Goal: Task Accomplishment & Management: Manage account settings

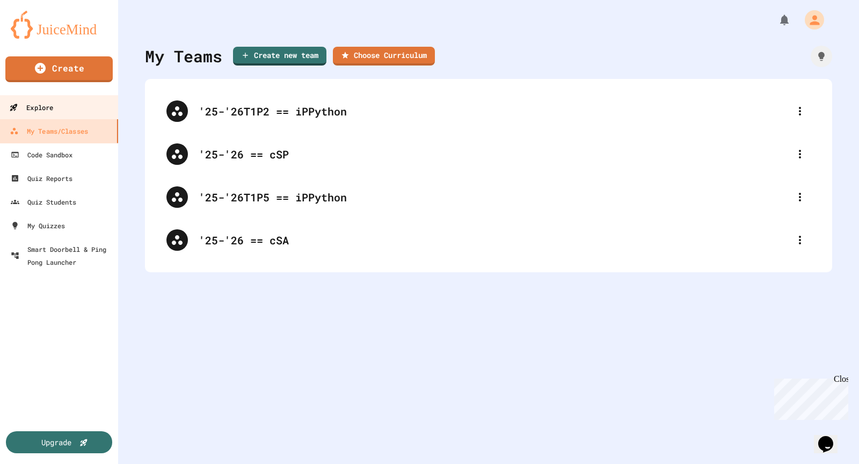
click at [48, 108] on div "Explore" at bounding box center [31, 107] width 44 height 13
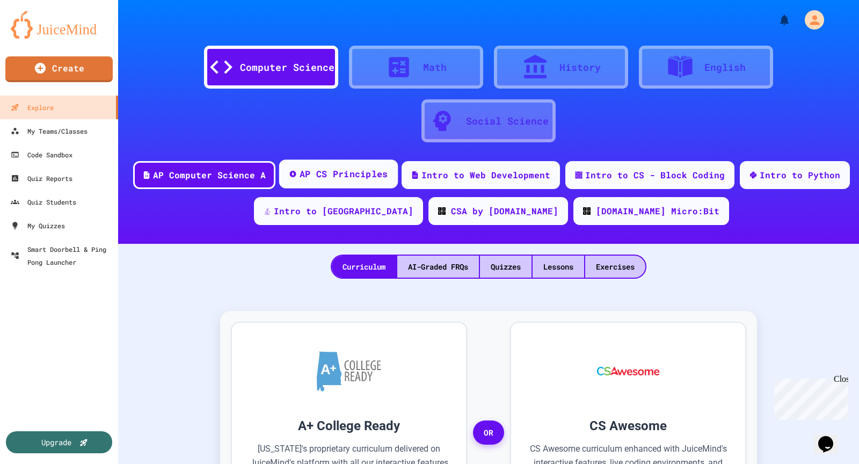
click at [321, 174] on div "AP CS Principles" at bounding box center [343, 173] width 89 height 13
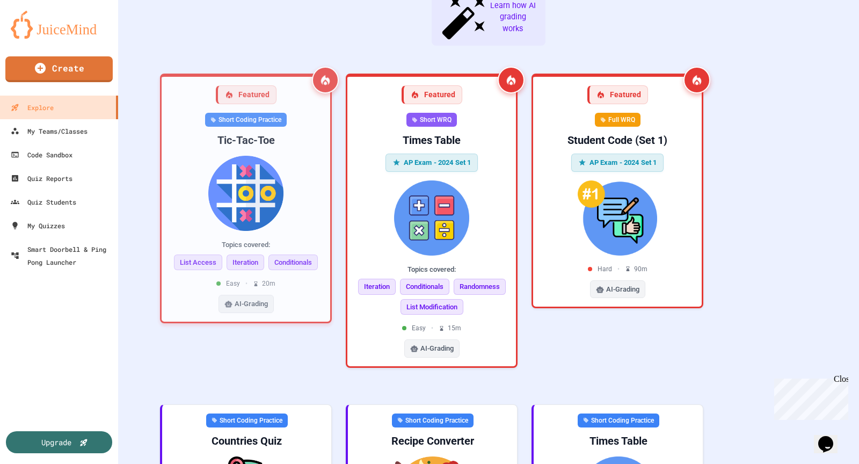
scroll to position [294, 0]
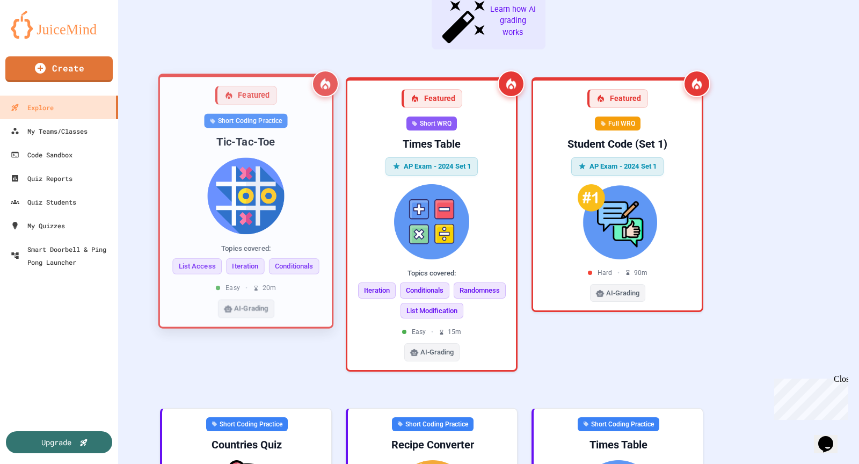
click at [297, 165] on img at bounding box center [246, 195] width 155 height 77
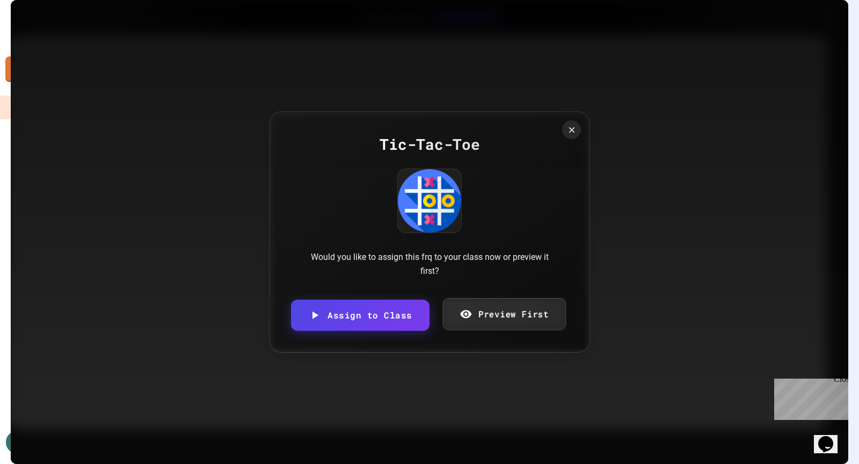
click at [506, 260] on div "Would you like to assign this frq to your class now or preview it first?" at bounding box center [430, 263] width 258 height 27
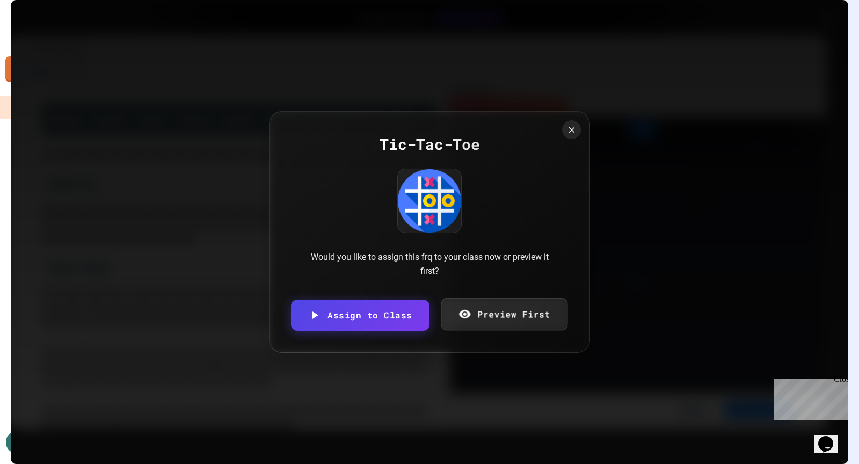
click at [507, 318] on link "Preview First" at bounding box center [504, 313] width 127 height 33
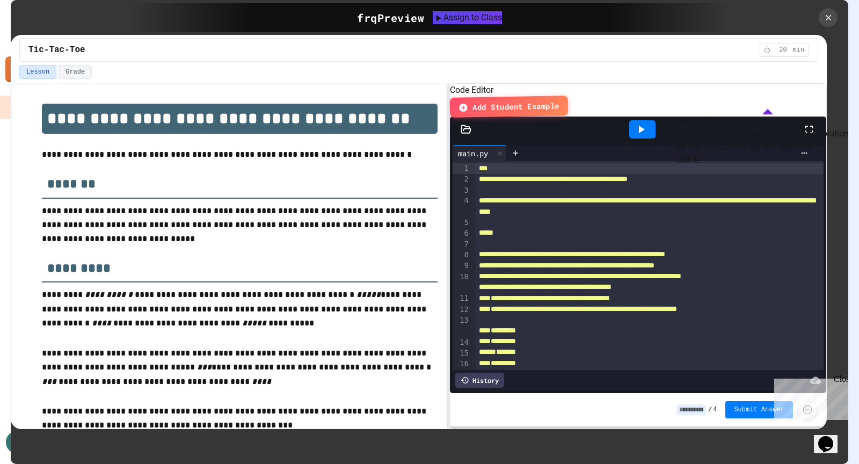
click at [699, 166] on button "Got it!" at bounding box center [687, 160] width 23 height 13
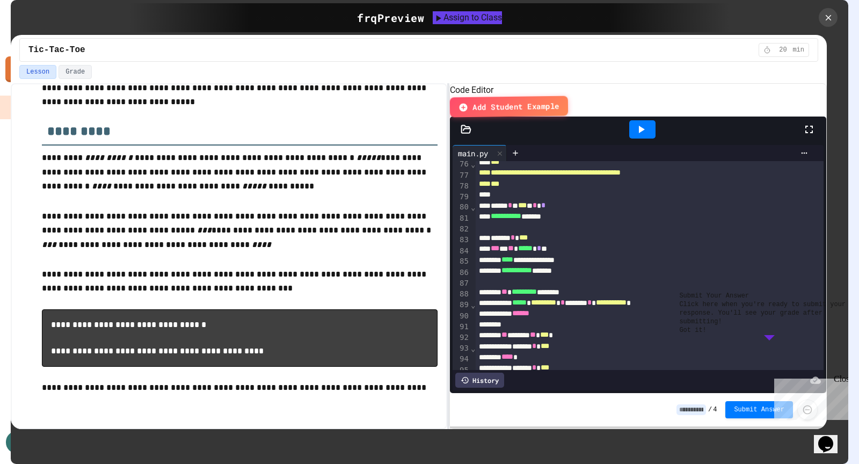
scroll to position [983, 0]
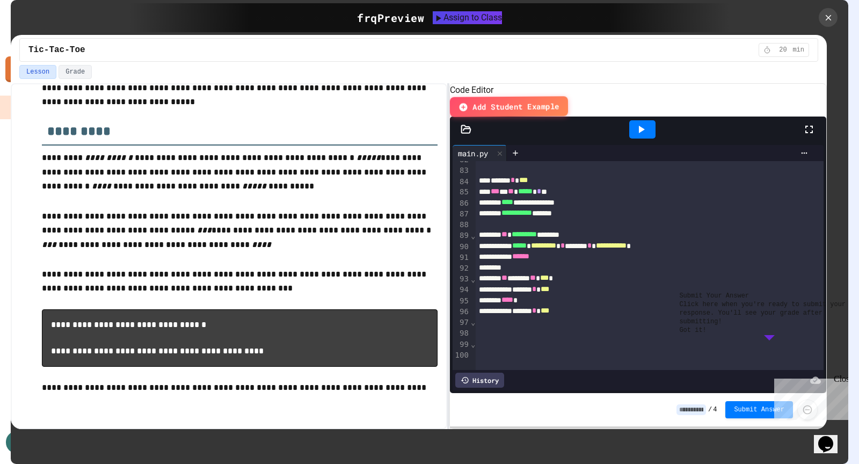
click at [824, 22] on div at bounding box center [828, 17] width 19 height 19
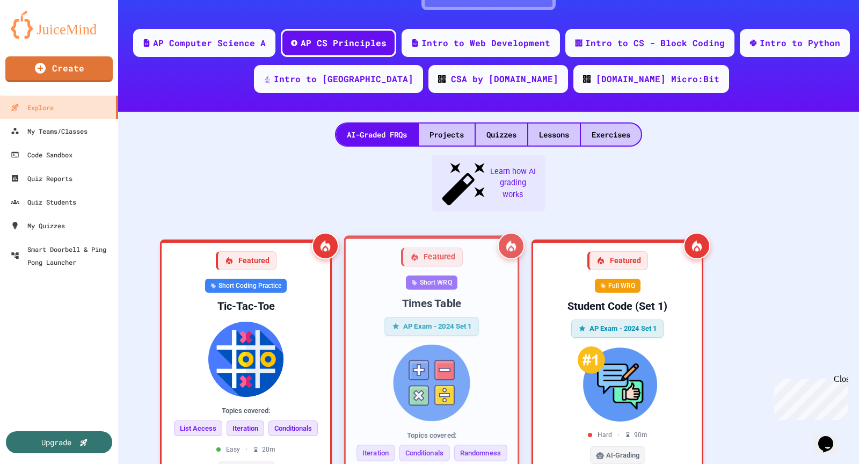
scroll to position [125, 0]
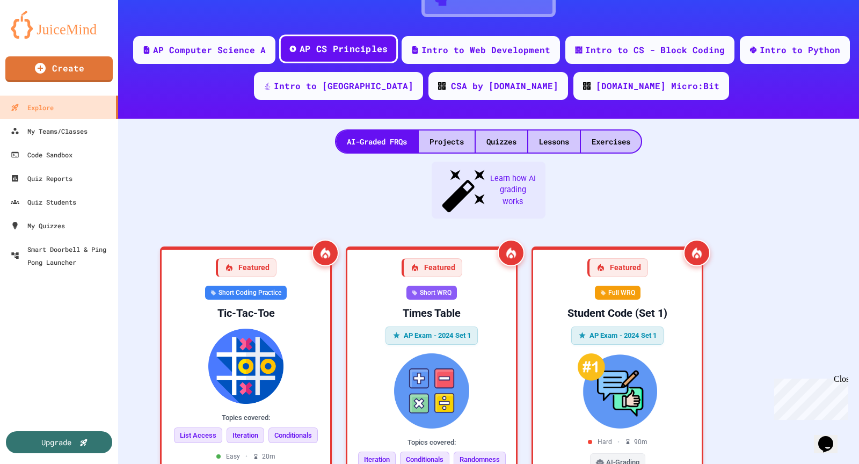
click at [316, 46] on div "AP CS Principles" at bounding box center [343, 48] width 89 height 13
click at [443, 141] on div "Projects" at bounding box center [447, 141] width 56 height 22
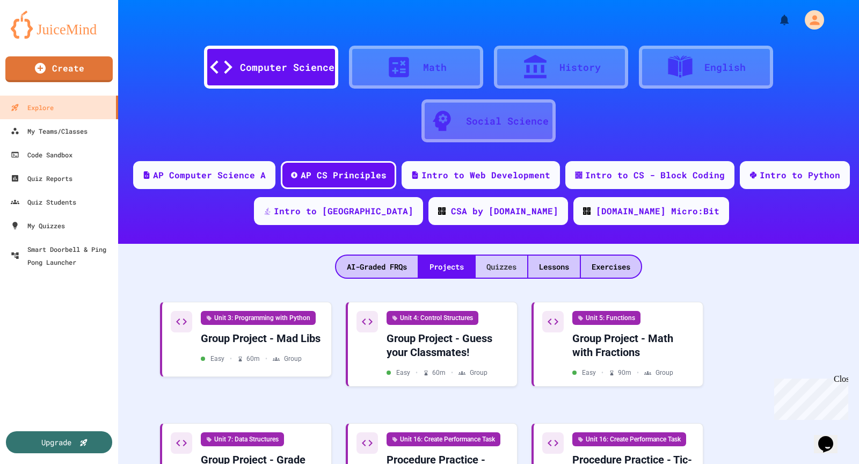
click at [494, 272] on div "Quizzes" at bounding box center [502, 267] width 52 height 22
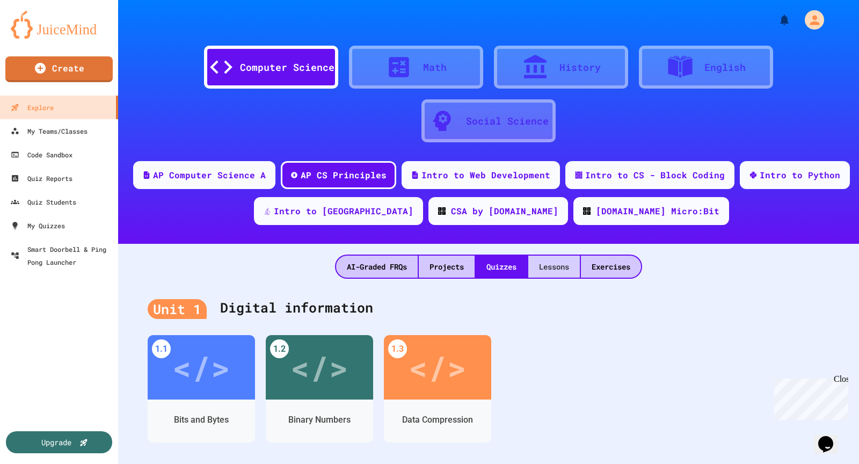
click at [567, 267] on div "Lessons" at bounding box center [554, 267] width 52 height 22
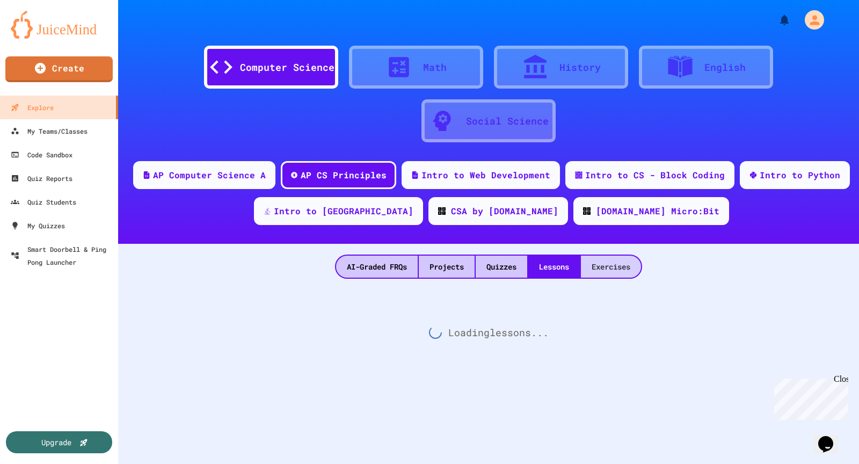
click at [606, 265] on div "Exercises" at bounding box center [611, 267] width 60 height 22
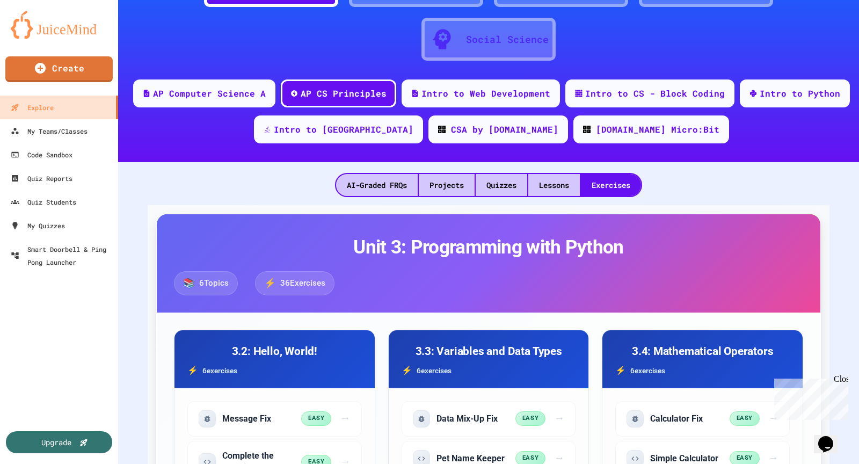
scroll to position [86, 0]
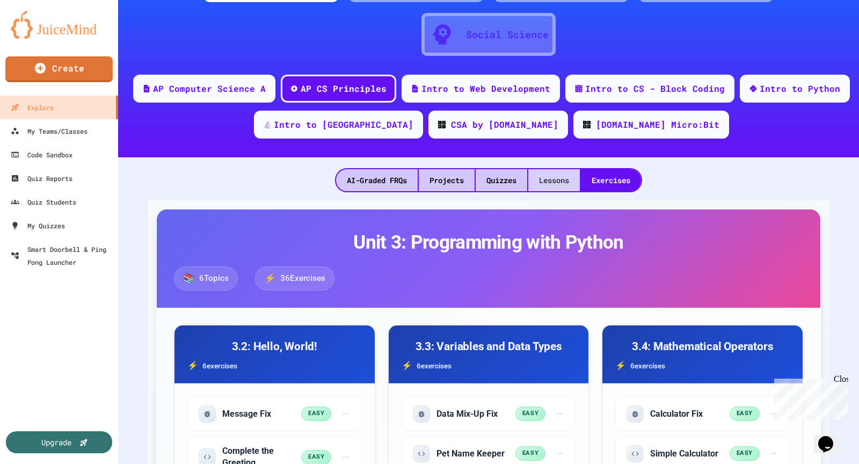
click at [550, 185] on div "Lessons" at bounding box center [554, 180] width 52 height 22
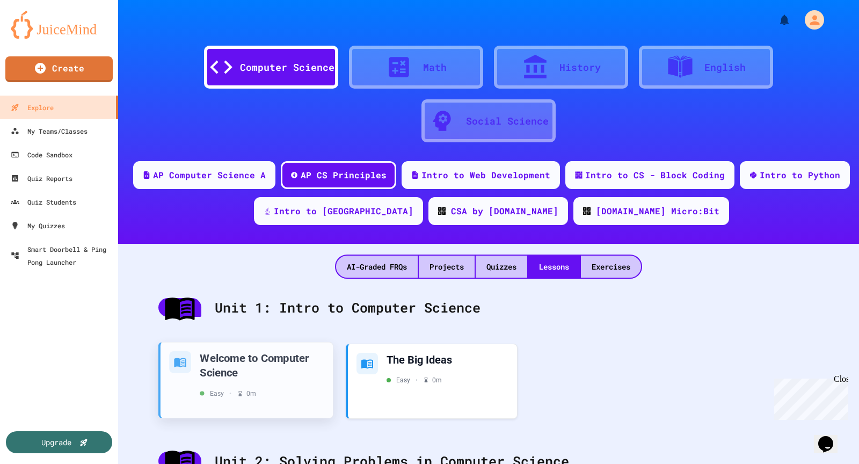
click at [297, 361] on div "Welcome to Computer Science" at bounding box center [262, 365] width 125 height 28
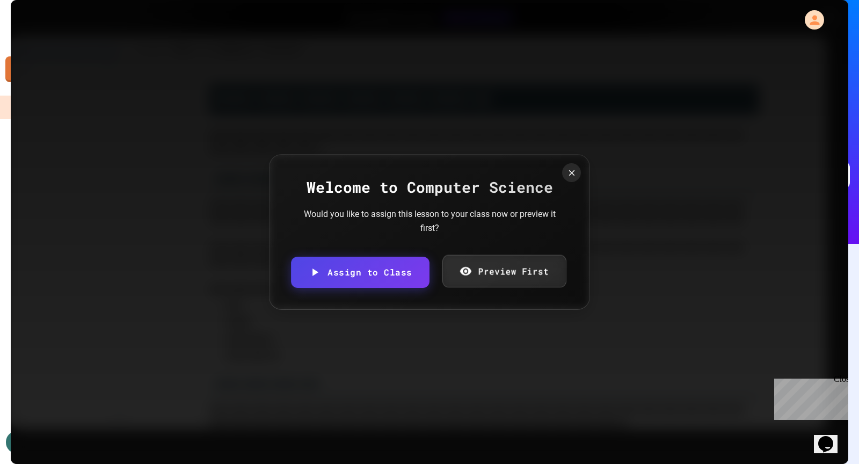
click at [476, 270] on link "Preview First" at bounding box center [504, 270] width 124 height 33
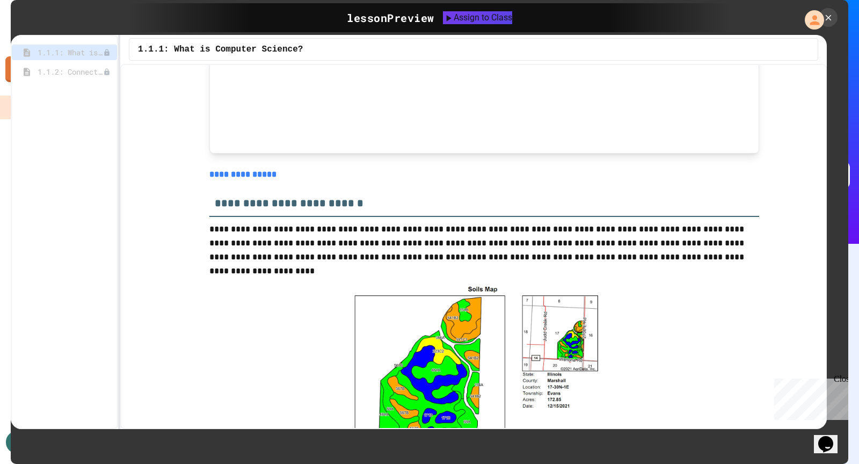
scroll to position [2339, 0]
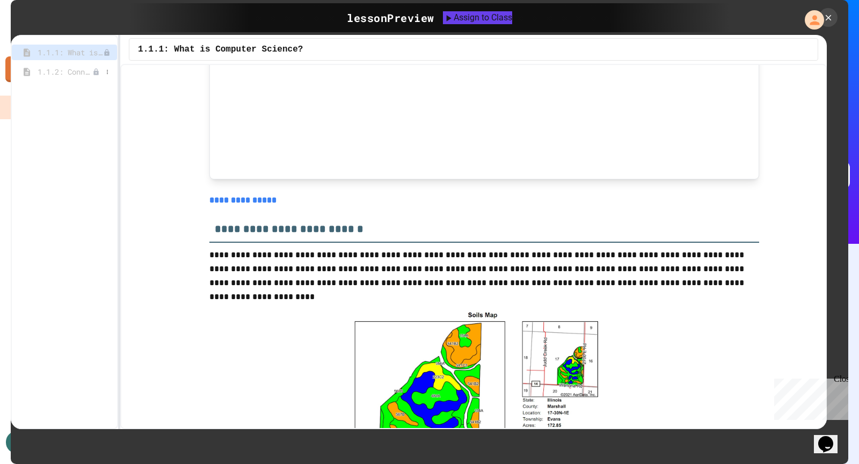
click at [63, 76] on span "1.1.2: Connect with Your World" at bounding box center [65, 71] width 55 height 11
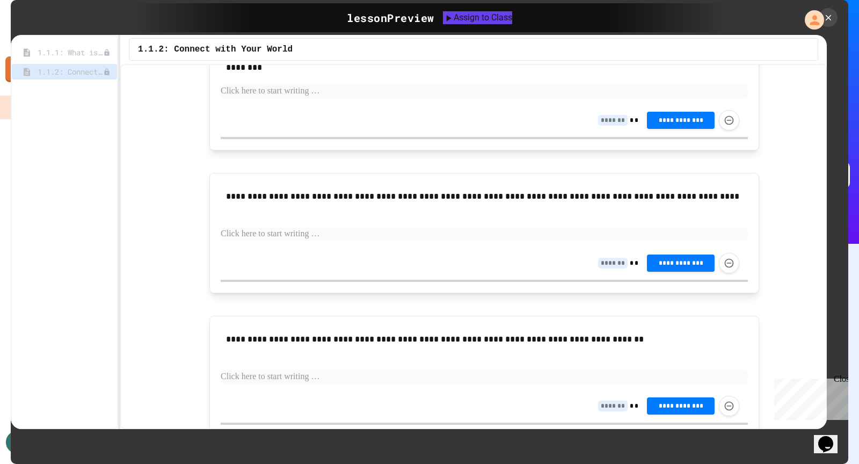
scroll to position [0, 0]
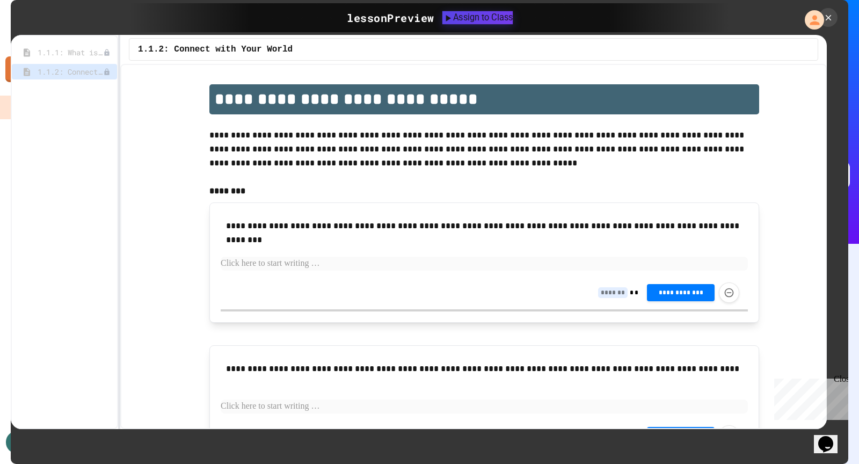
click at [478, 24] on button "Assign to Class" at bounding box center [477, 17] width 70 height 13
click at [395, 256] on body "We are updating our servers at 7PM EST on 3/11/2025. JuiceMind should continue …" at bounding box center [429, 232] width 859 height 464
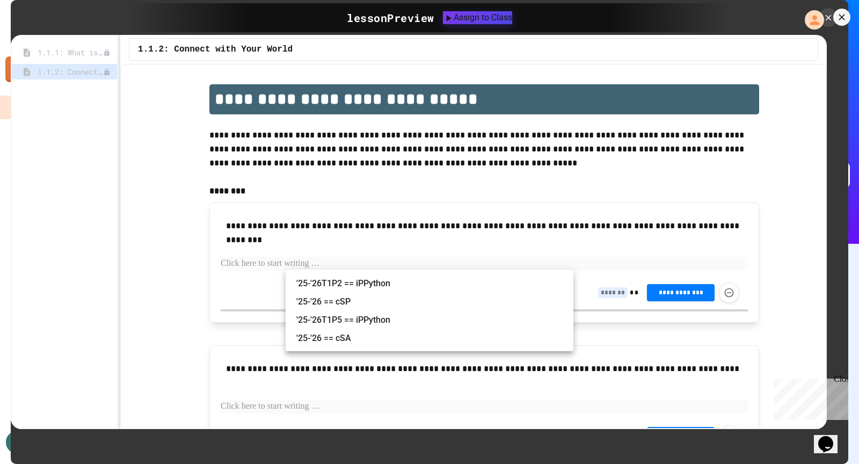
click at [409, 302] on li "'25-'26 == cSP" at bounding box center [434, 301] width 277 height 17
type input "**********"
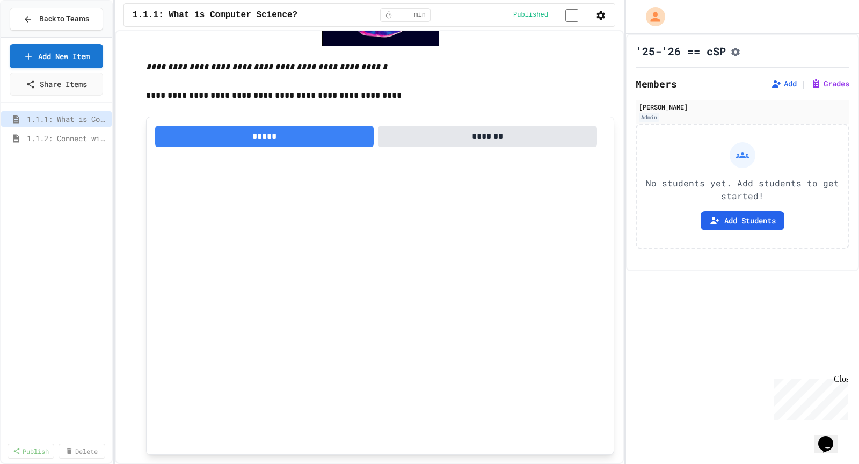
scroll to position [593, 0]
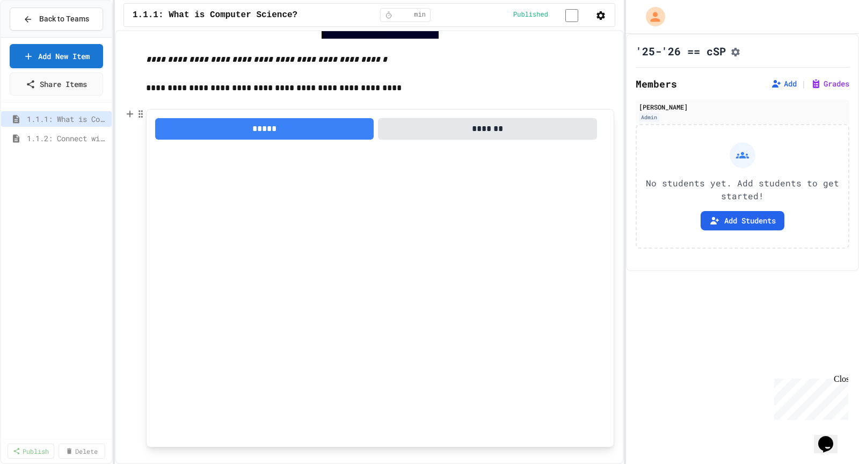
click at [435, 120] on button "*******" at bounding box center [487, 128] width 218 height 21
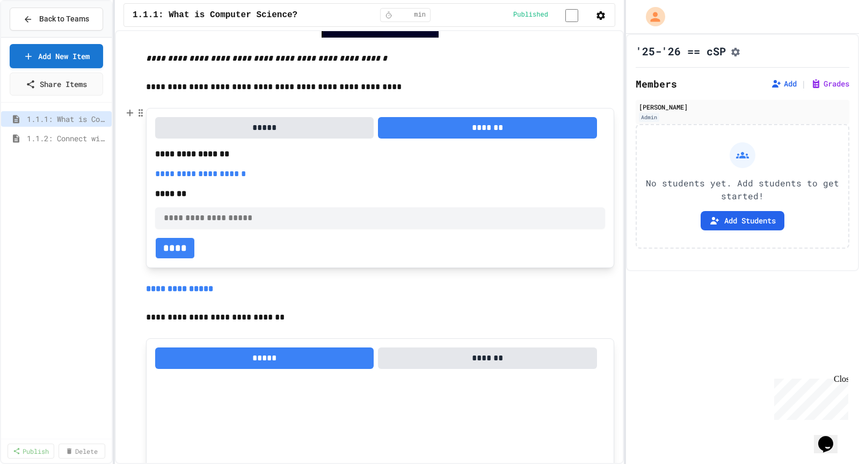
scroll to position [595, 0]
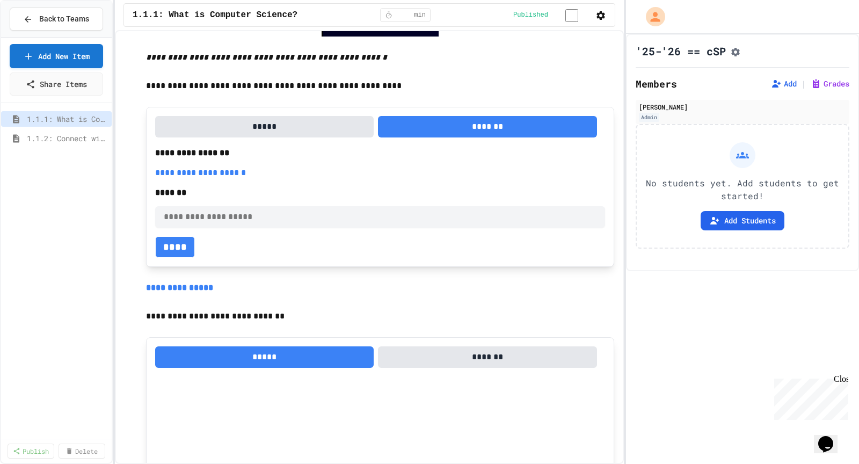
click at [268, 131] on button "*****" at bounding box center [264, 126] width 218 height 21
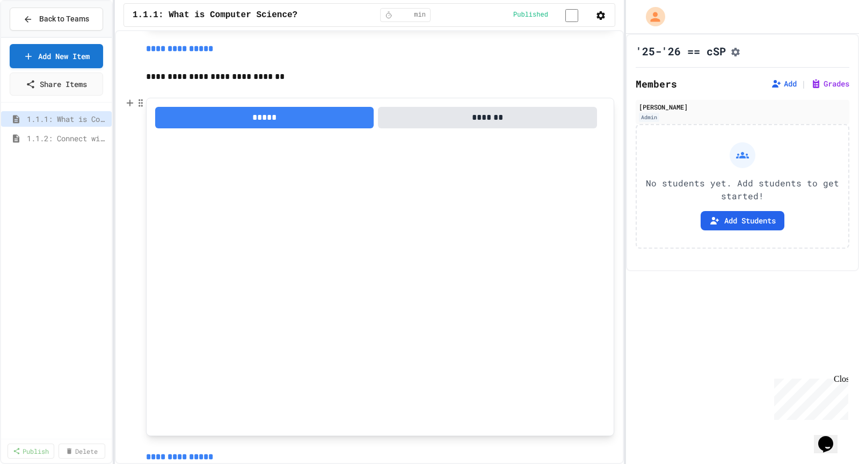
scroll to position [1012, 0]
click at [441, 116] on button "*******" at bounding box center [487, 117] width 218 height 21
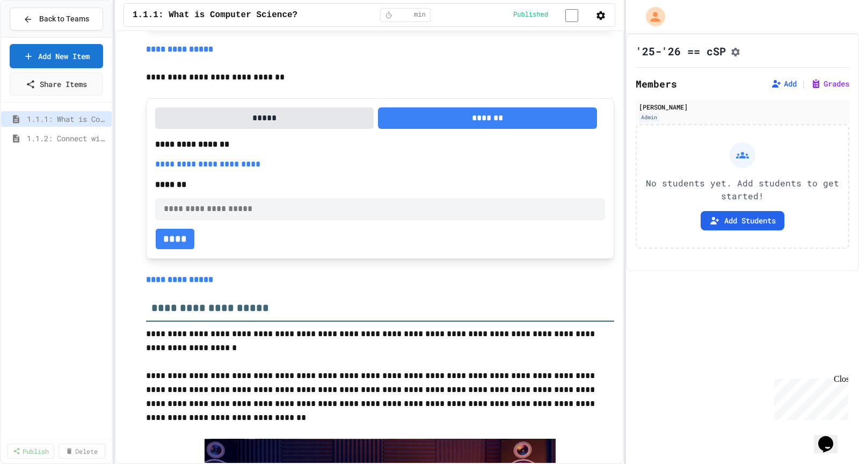
click at [297, 120] on button "*****" at bounding box center [264, 117] width 218 height 21
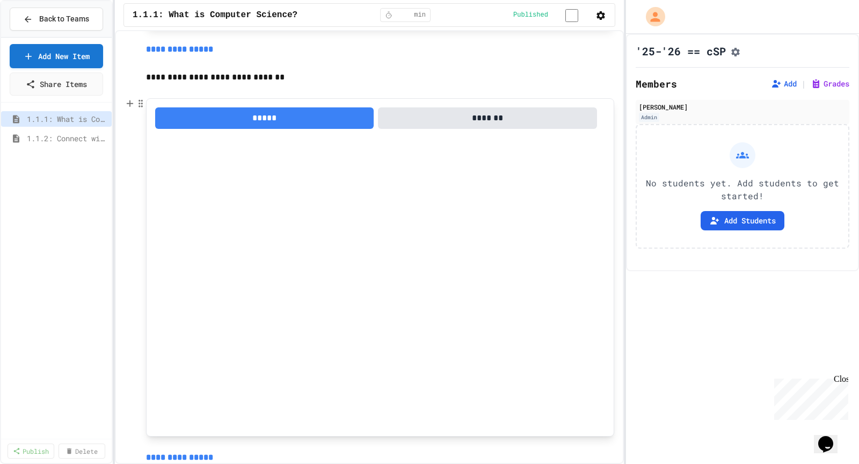
click at [333, 114] on button "*****" at bounding box center [264, 117] width 218 height 21
click at [294, 125] on button "*****" at bounding box center [264, 117] width 218 height 21
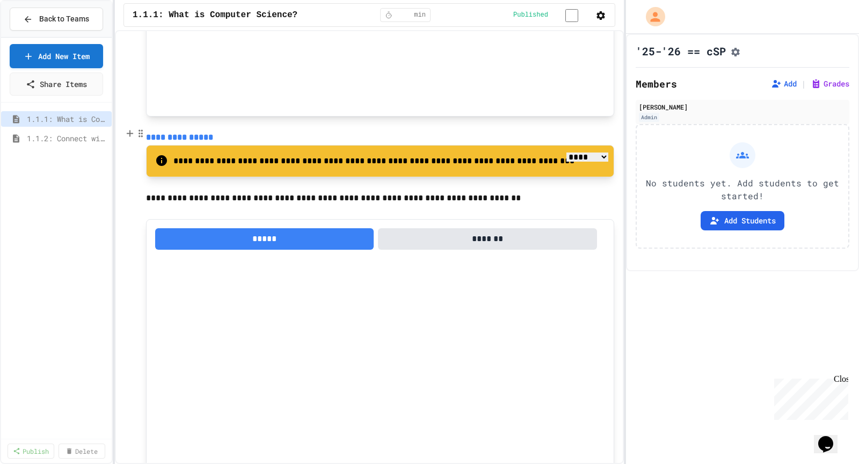
scroll to position [2046, 0]
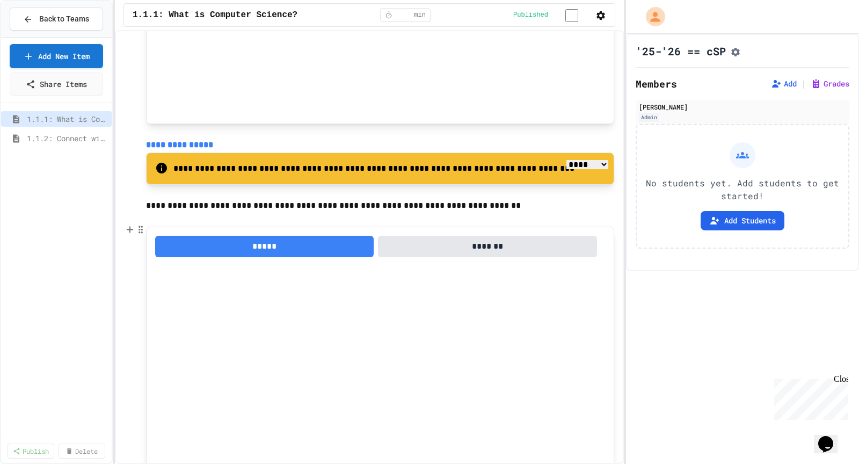
click at [465, 247] on button "*******" at bounding box center [487, 246] width 218 height 21
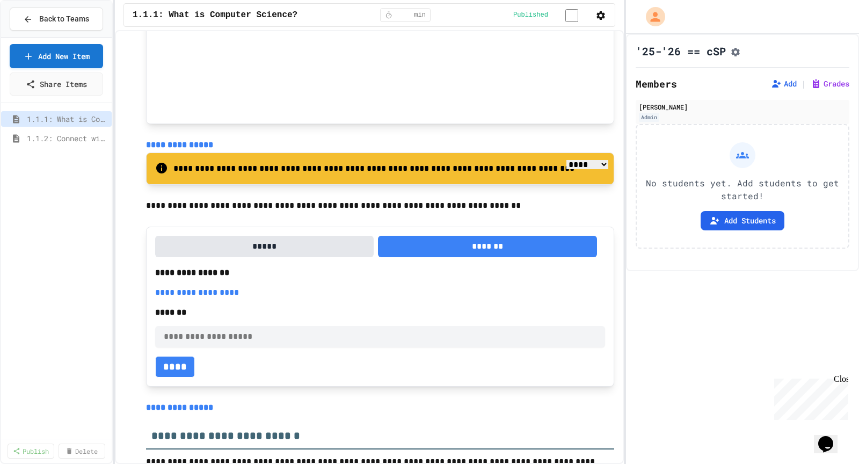
drag, startPoint x: 260, startPoint y: 292, endPoint x: 147, endPoint y: 282, distance: 114.2
click at [147, 282] on div "**********" at bounding box center [380, 307] width 468 height 160
click at [202, 292] on link "**********" at bounding box center [197, 292] width 84 height 8
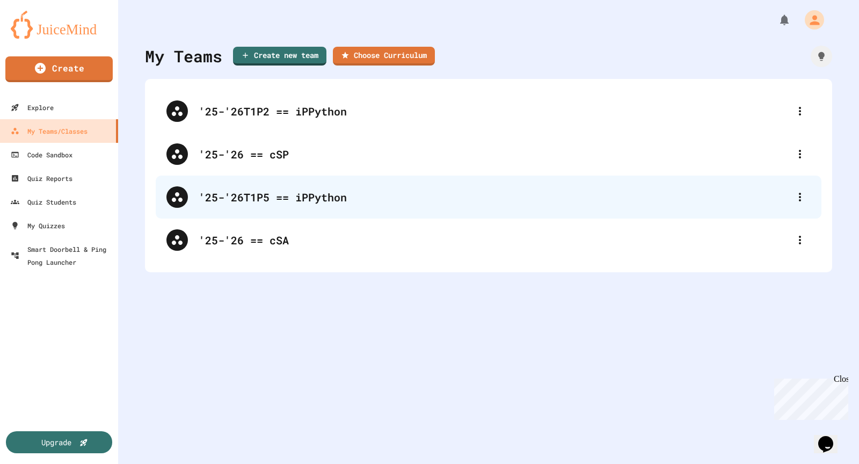
click at [345, 201] on div "'25-'26T1P5 == iPPython" at bounding box center [494, 197] width 591 height 16
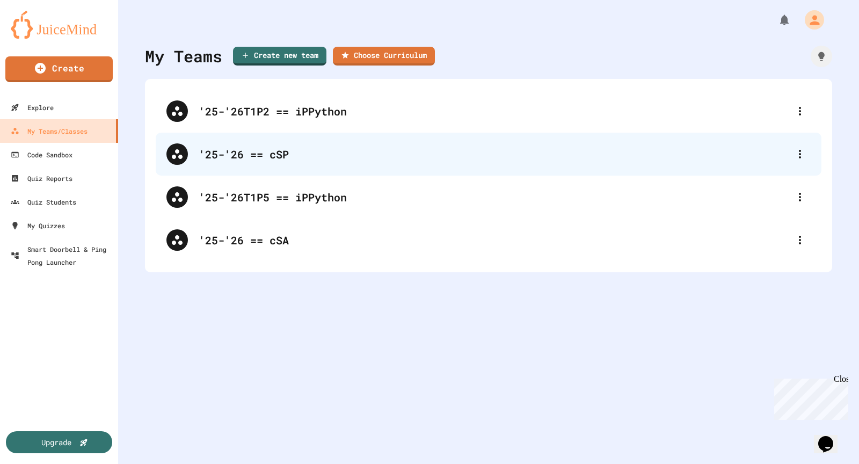
click at [248, 162] on div "'25-'26 == cSP" at bounding box center [494, 154] width 591 height 16
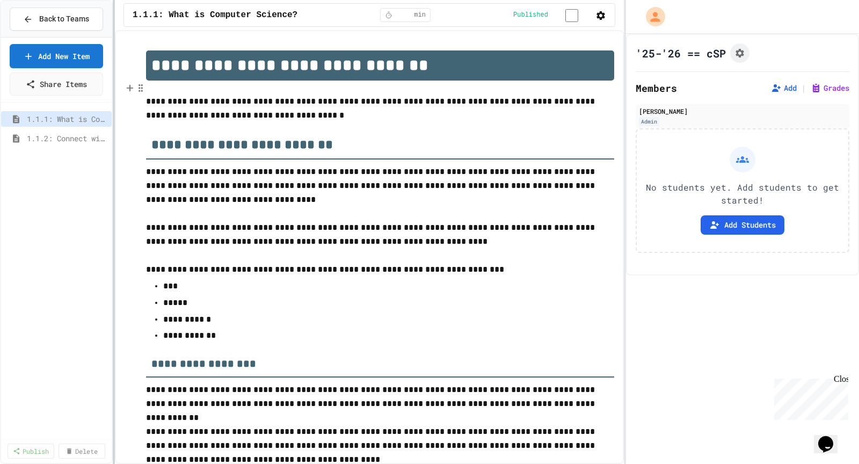
scroll to position [1765, 0]
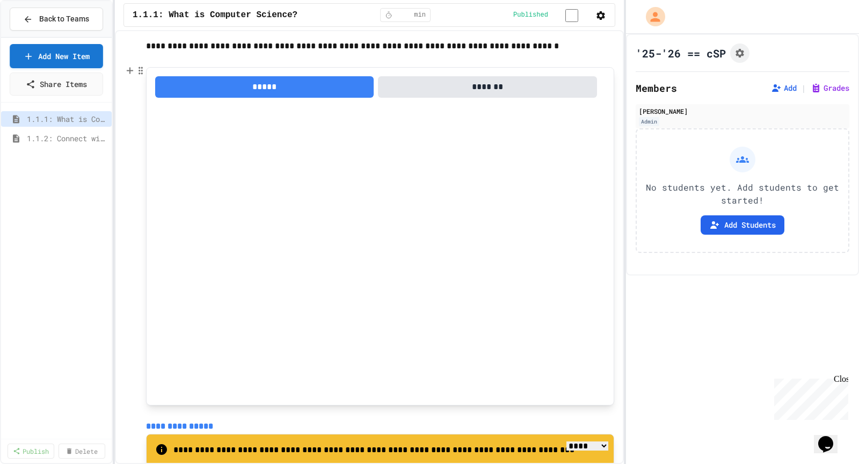
click at [60, 212] on div "1.1.1: What is Computer Science? 1.1.2: Connect with Your World" at bounding box center [56, 272] width 111 height 330
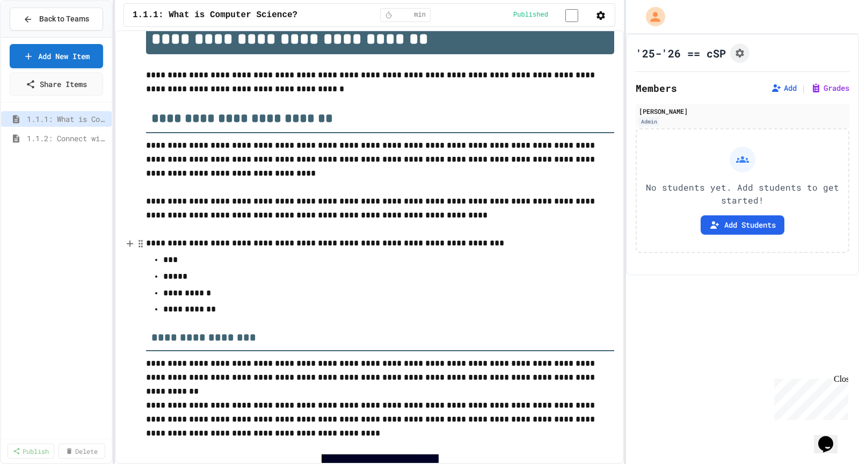
scroll to position [0, 0]
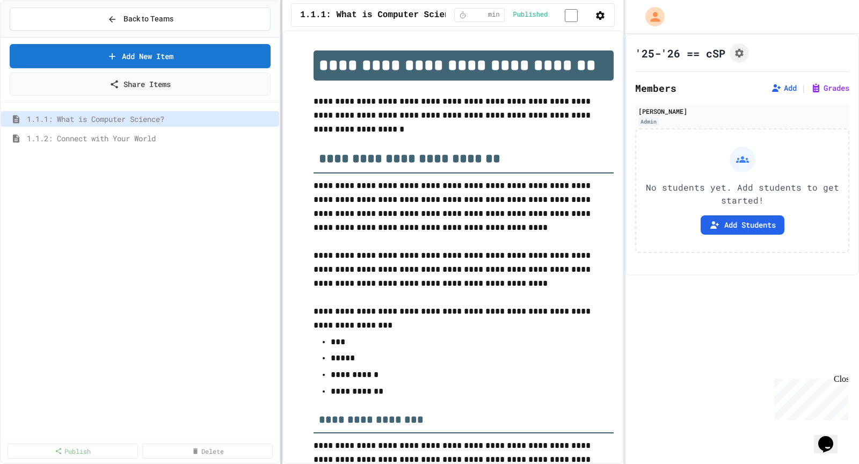
click at [281, 158] on div at bounding box center [281, 232] width 2 height 464
click at [199, 190] on div "1.1.1: What is Computer Science? 1.1.2: Connect with Your World" at bounding box center [140, 272] width 278 height 330
click at [174, 133] on span "1.1.2: Connect with Your World" at bounding box center [145, 138] width 237 height 11
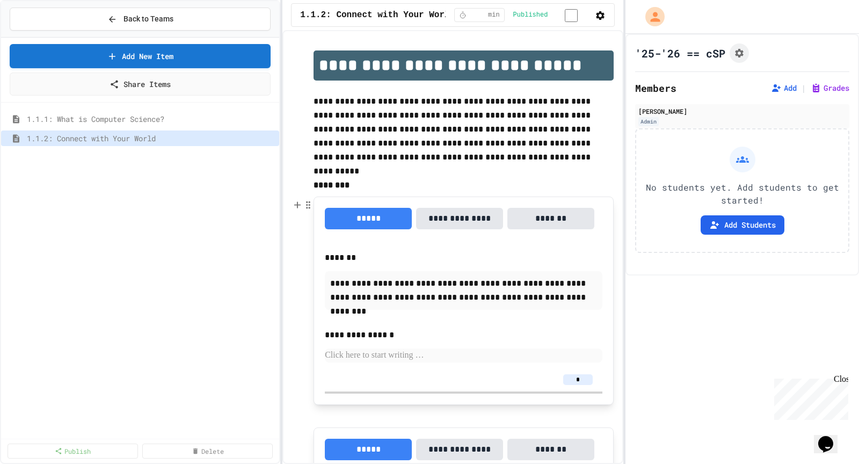
click at [469, 212] on button "**********" at bounding box center [459, 218] width 87 height 21
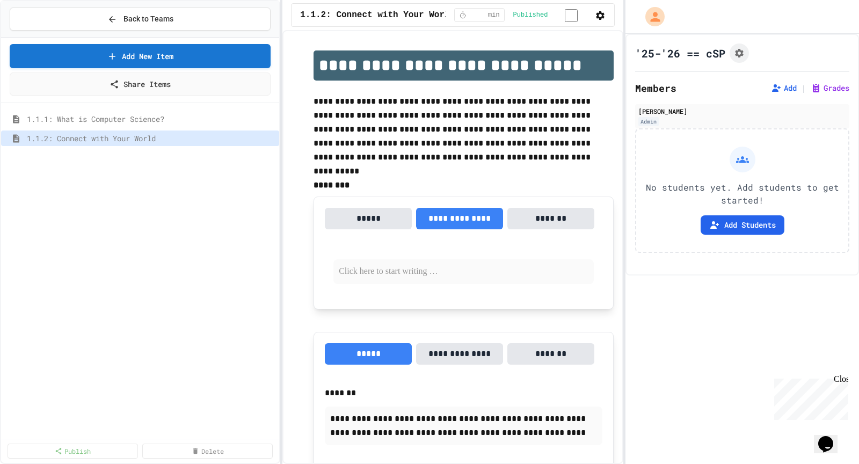
click at [367, 222] on button "*****" at bounding box center [368, 218] width 87 height 21
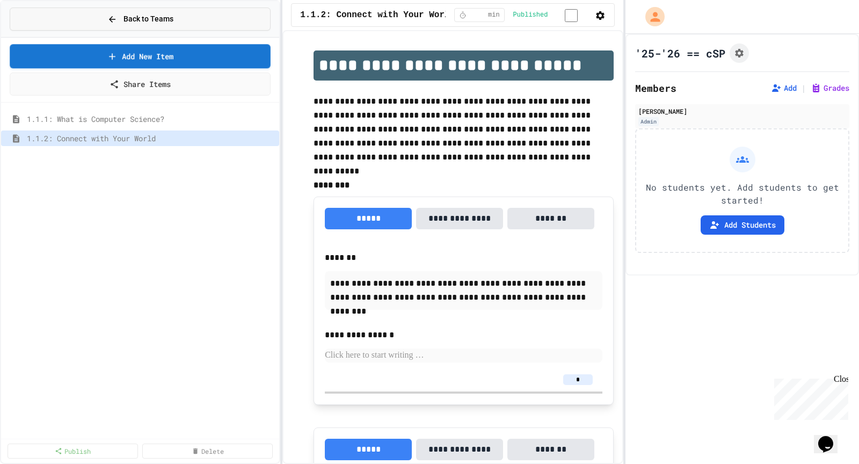
click at [163, 13] on span "Back to Teams" at bounding box center [148, 18] width 50 height 11
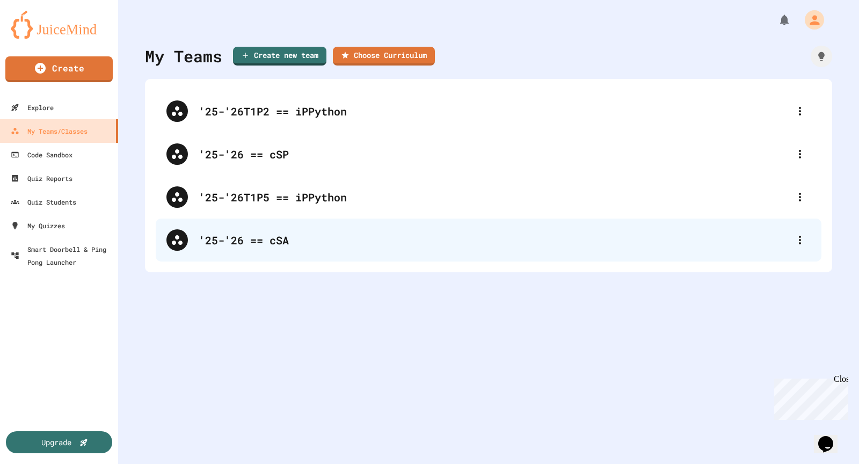
click at [343, 222] on div "'25-'26 == cSA" at bounding box center [489, 239] width 666 height 43
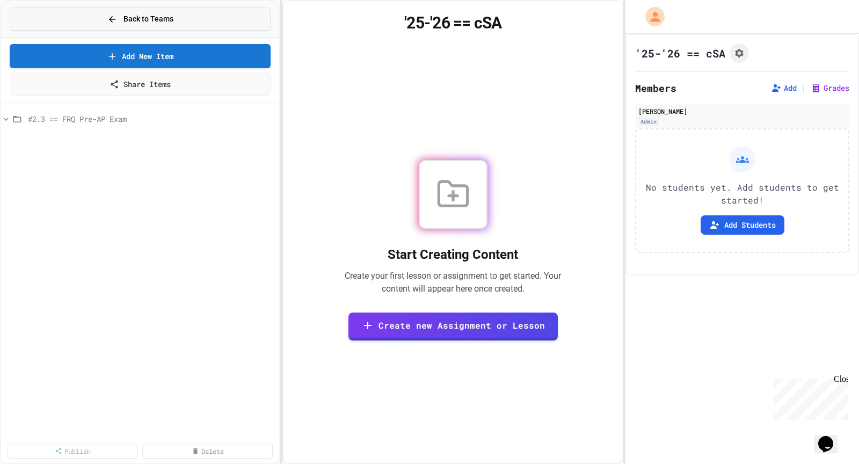
click at [195, 17] on button "Back to Teams" at bounding box center [140, 19] width 261 height 23
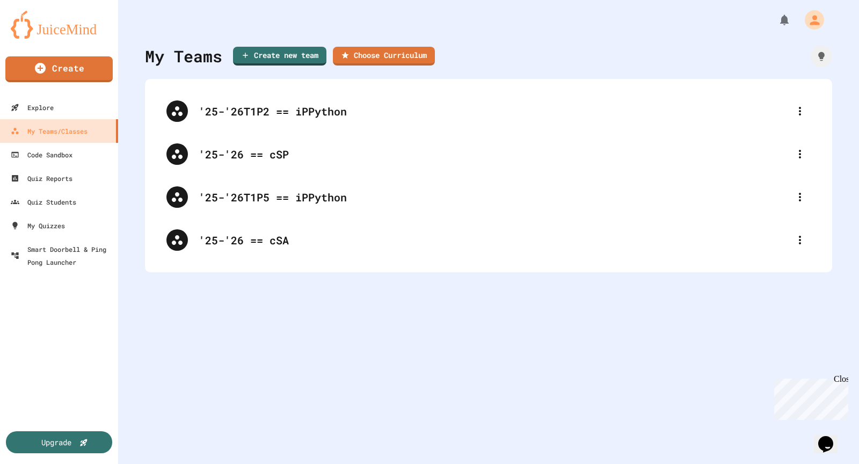
click at [96, 15] on img at bounding box center [59, 25] width 97 height 28
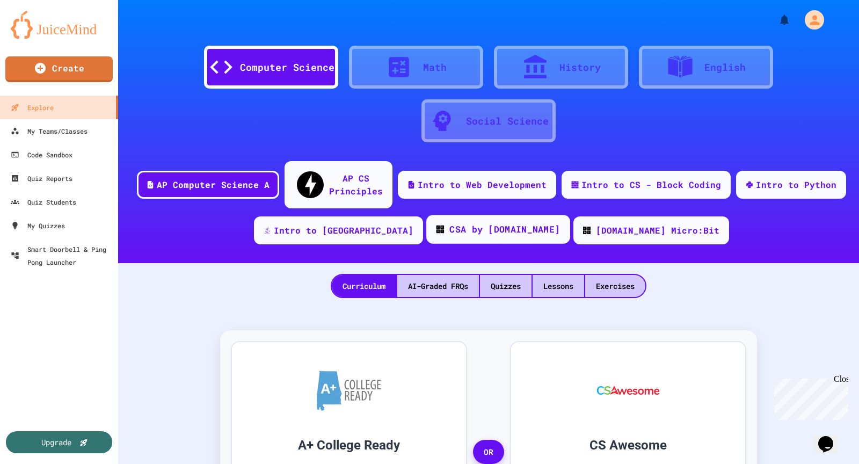
click at [449, 223] on div "CSA by [DOMAIN_NAME]" at bounding box center [504, 229] width 111 height 13
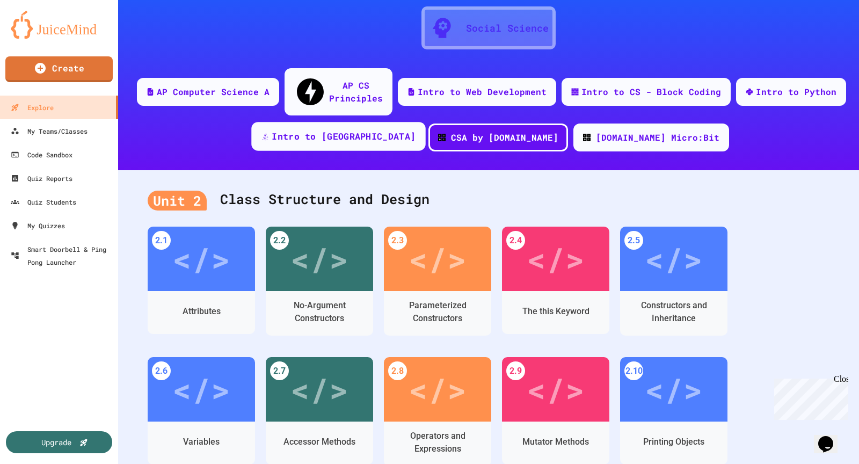
scroll to position [92, 0]
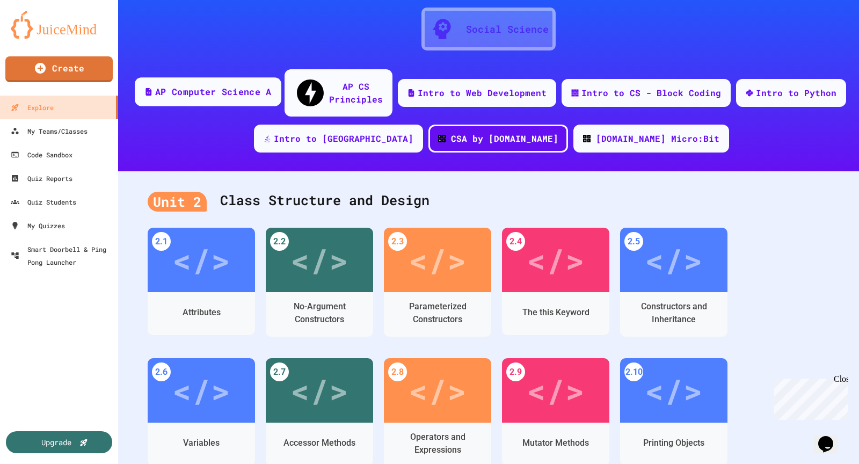
click at [235, 89] on div "AP Computer Science A" at bounding box center [208, 91] width 147 height 29
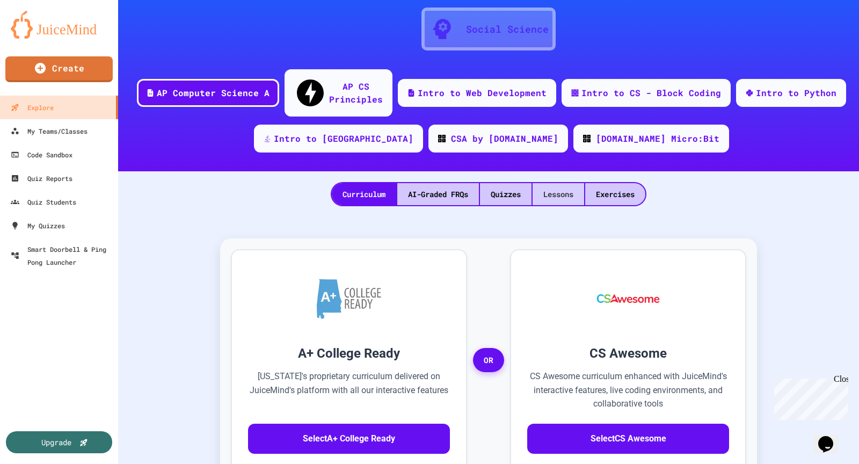
click at [555, 183] on div "Lessons" at bounding box center [559, 194] width 52 height 22
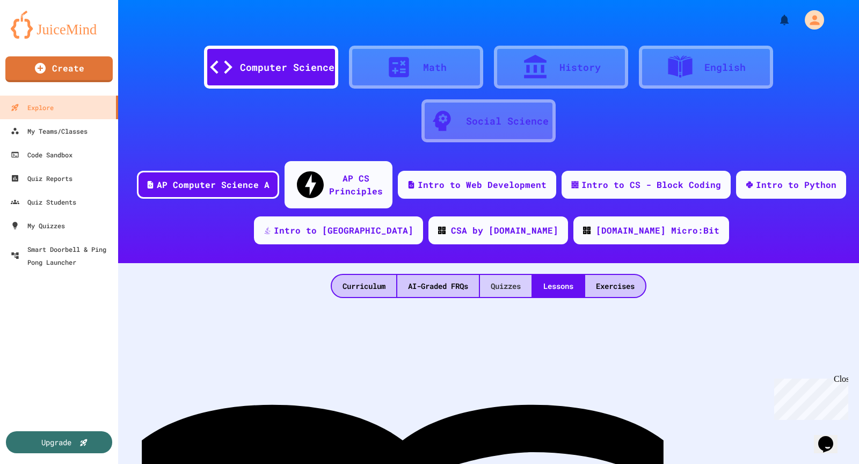
click at [489, 275] on div "Quizzes" at bounding box center [506, 286] width 52 height 22
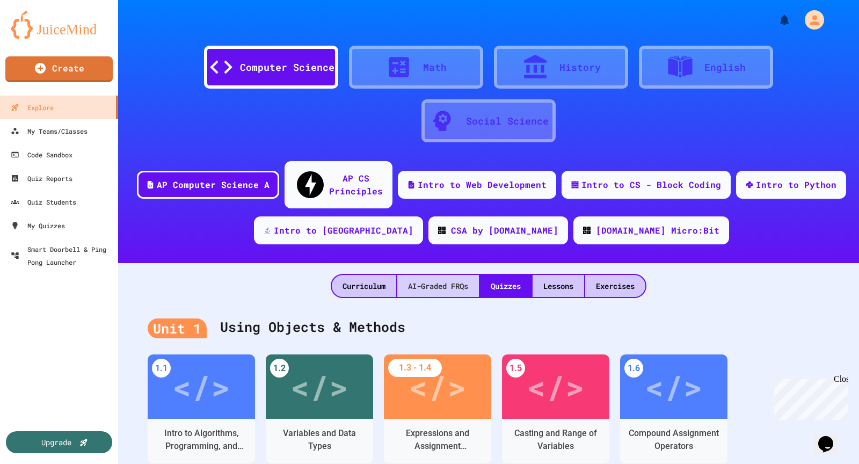
click at [430, 275] on div "AI-Graded FRQs" at bounding box center [438, 286] width 82 height 22
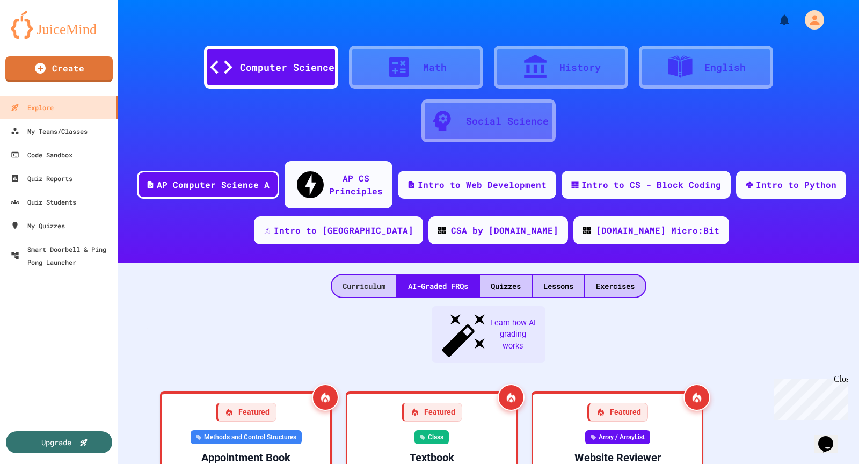
click at [385, 275] on div "Curriculum" at bounding box center [364, 286] width 64 height 22
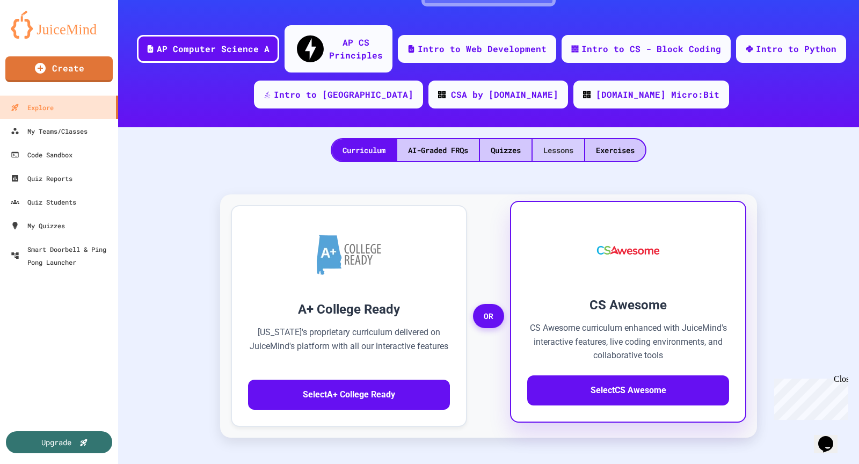
scroll to position [130, 0]
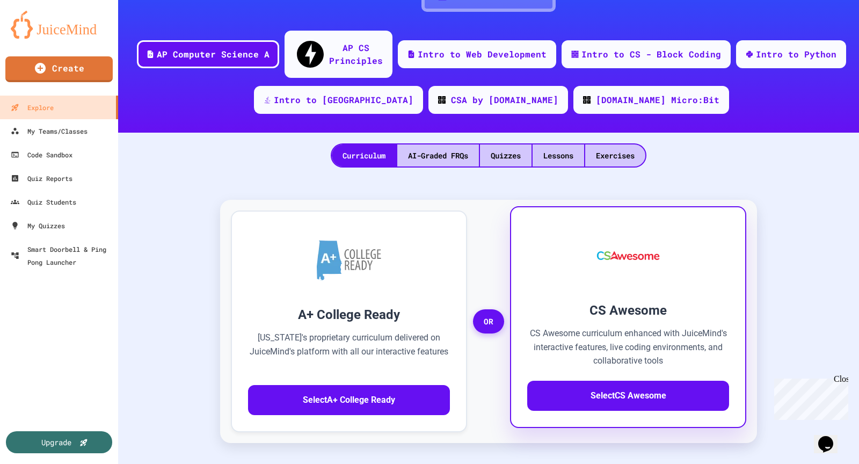
click at [597, 248] on img at bounding box center [628, 255] width 84 height 64
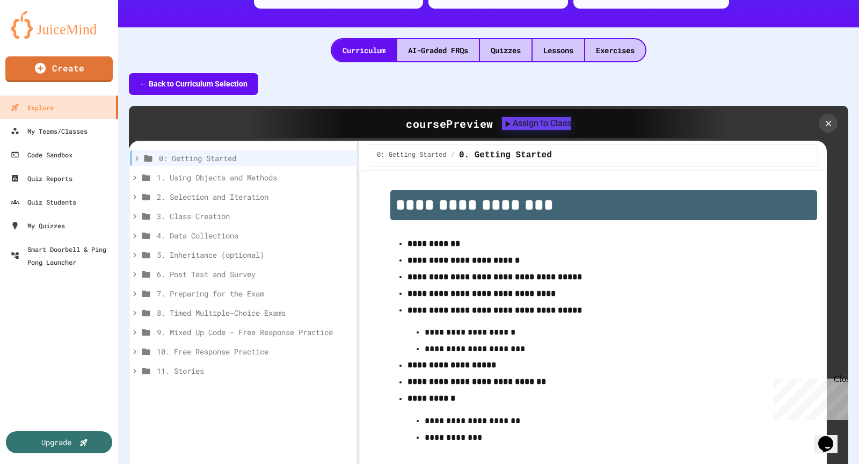
scroll to position [242, 0]
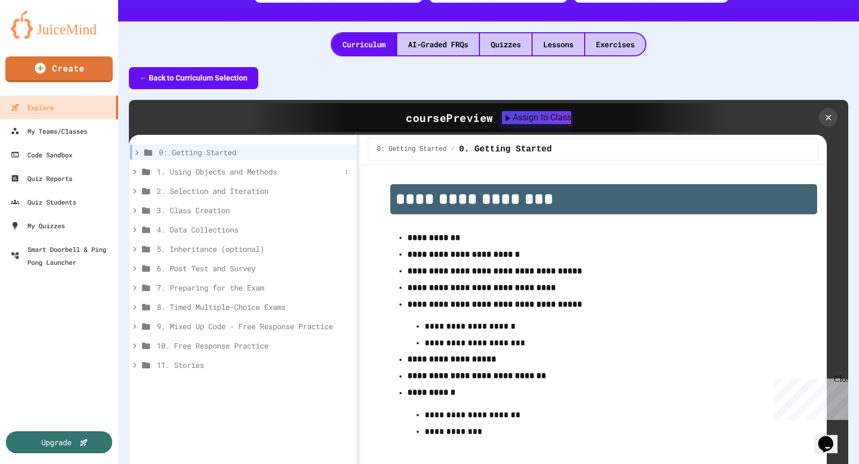
click at [268, 166] on span "1. Using Objects and Methods" at bounding box center [249, 171] width 184 height 11
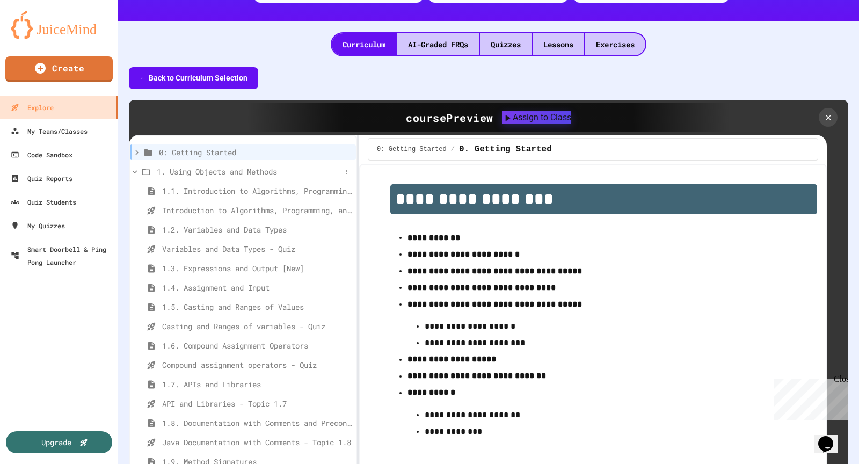
click at [246, 166] on span "1. Using Objects and Methods" at bounding box center [249, 171] width 184 height 11
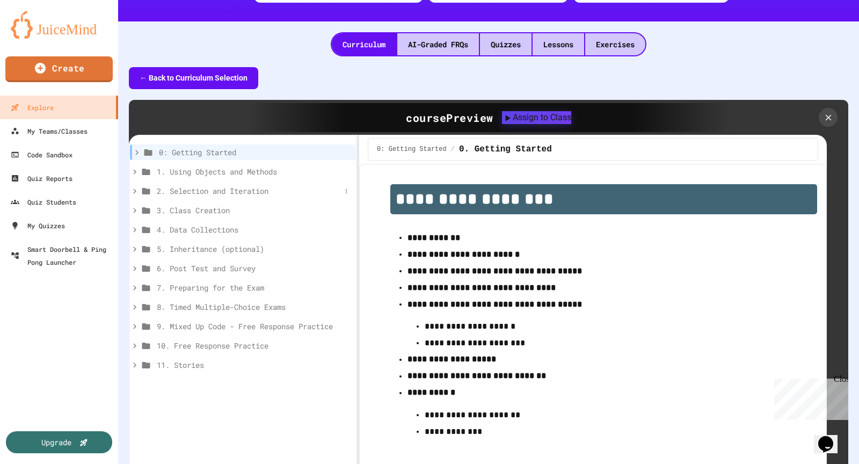
click at [275, 185] on span "2. Selection and Iteration" at bounding box center [249, 190] width 184 height 11
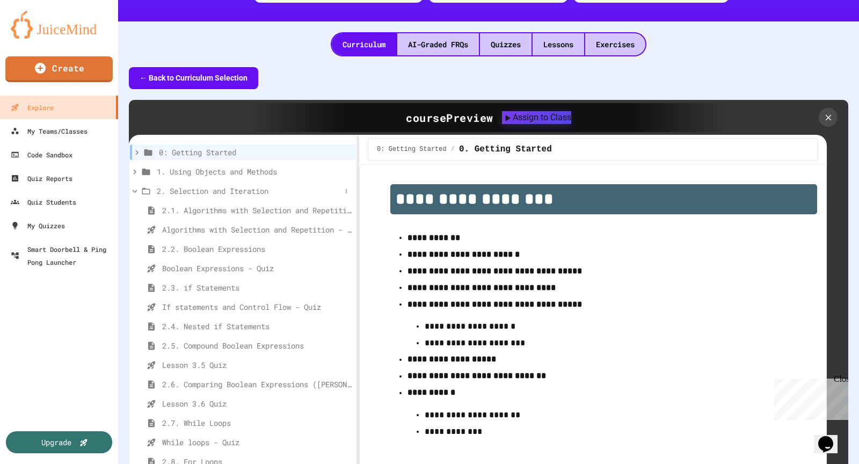
click at [238, 185] on span "2. Selection and Iteration" at bounding box center [249, 190] width 184 height 11
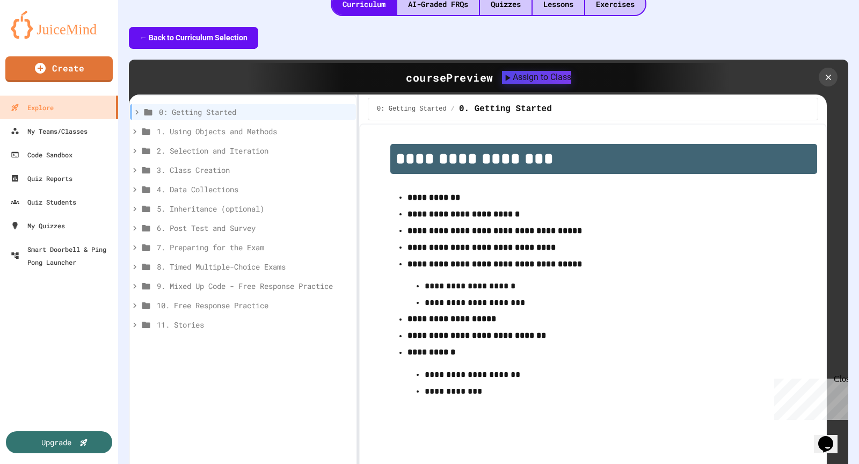
scroll to position [331, 0]
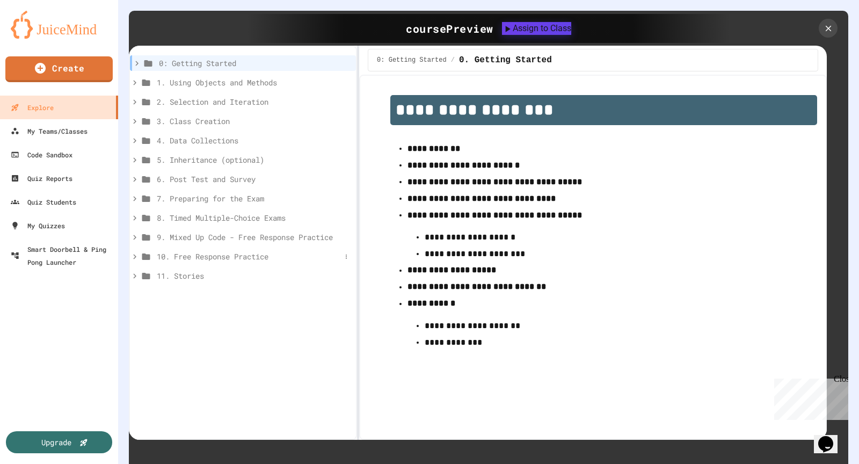
click at [138, 252] on icon at bounding box center [135, 257] width 10 height 10
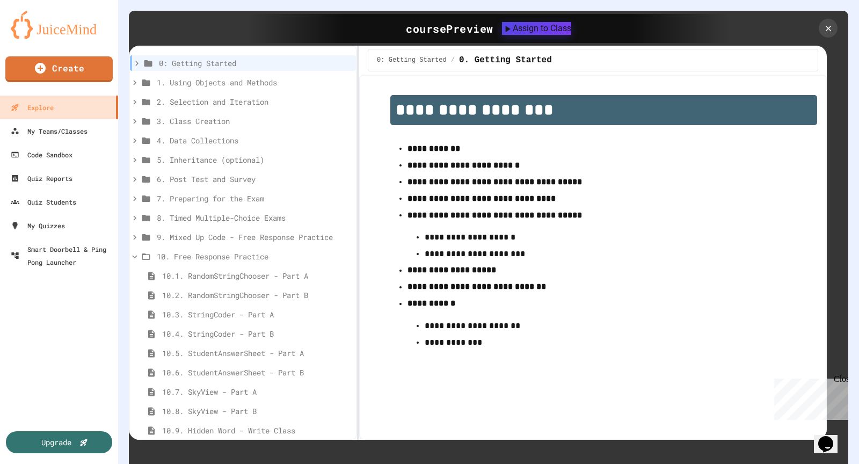
click at [138, 252] on icon at bounding box center [135, 257] width 10 height 10
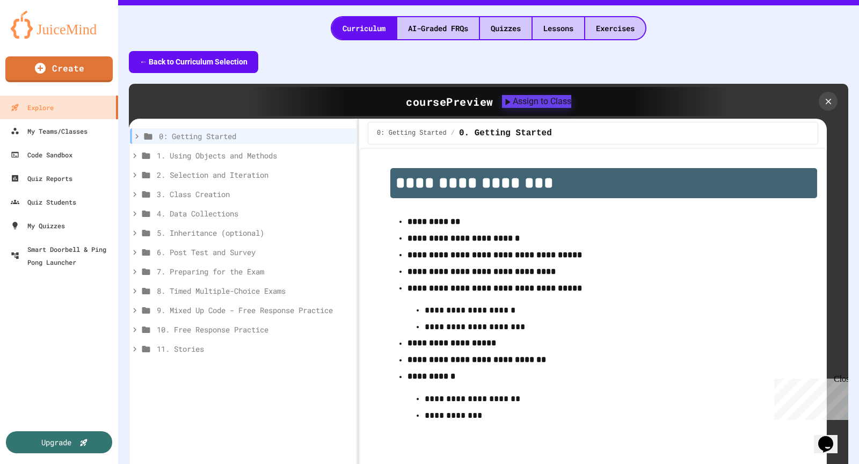
scroll to position [0, 0]
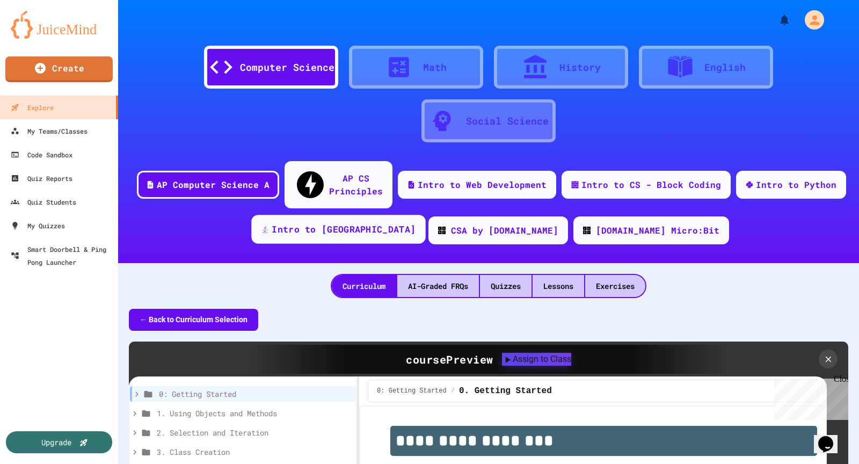
click at [361, 221] on div "Intro to [GEOGRAPHIC_DATA]" at bounding box center [338, 229] width 174 height 29
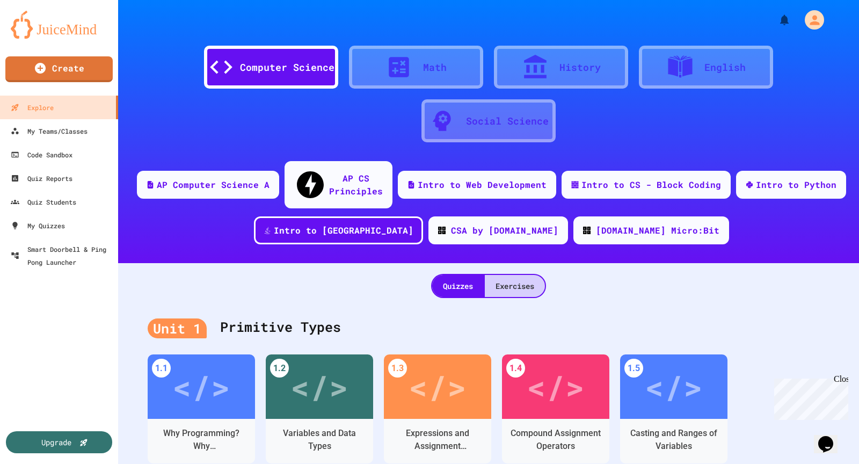
click at [501, 275] on div "Exercises" at bounding box center [515, 286] width 60 height 22
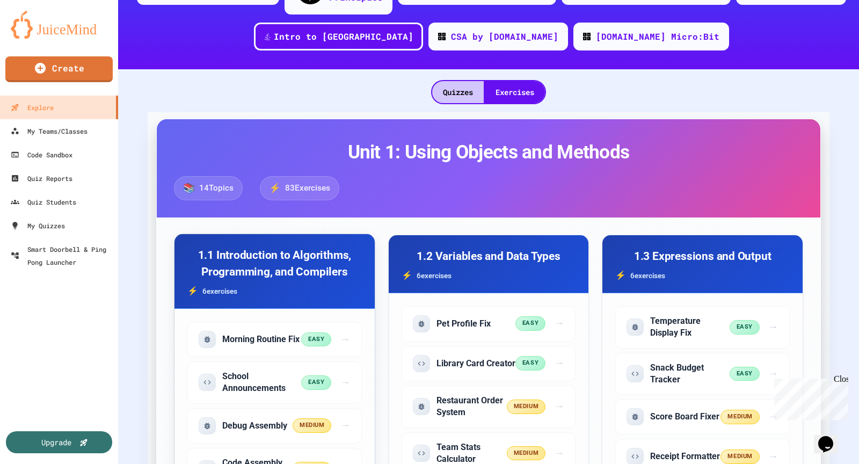
scroll to position [311, 0]
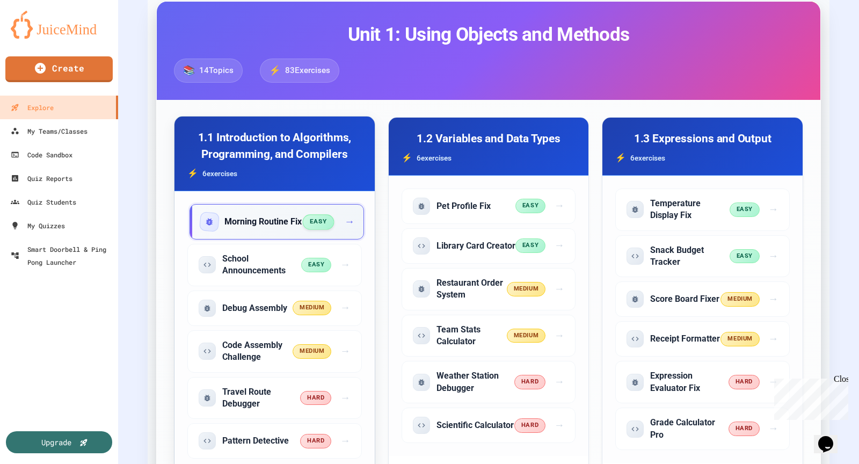
click at [266, 216] on h5 "Morning Routine Fix" at bounding box center [262, 222] width 77 height 12
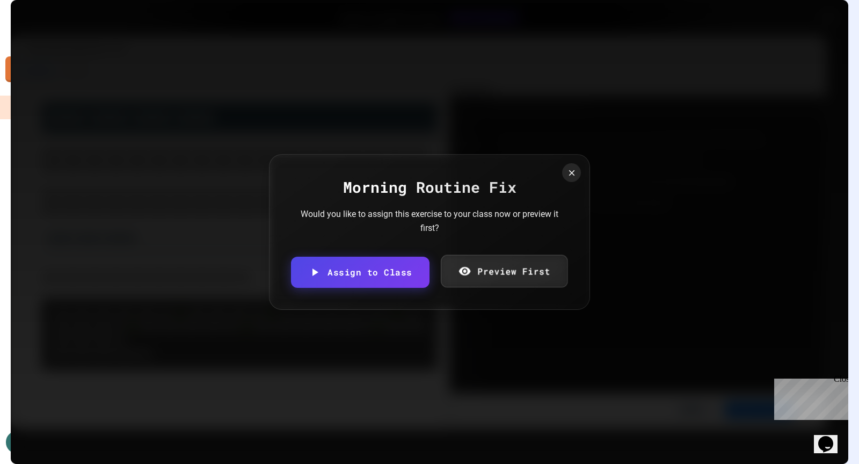
click at [471, 272] on link "Preview First" at bounding box center [504, 270] width 127 height 33
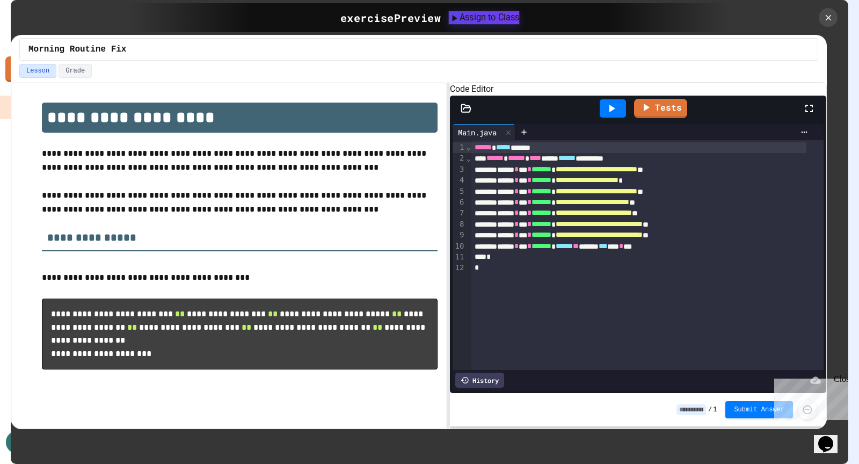
click at [475, 24] on button "Assign to Class" at bounding box center [484, 17] width 71 height 13
click at [386, 240] on body "We are updating our servers at 7PM EST [DATE]. [PERSON_NAME] should continue to…" at bounding box center [429, 232] width 859 height 464
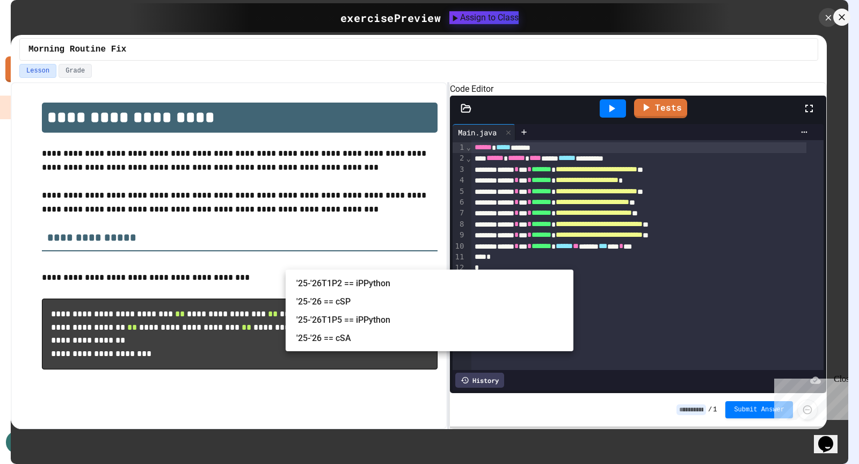
click at [392, 344] on li "'25-'26 == cSA" at bounding box center [434, 338] width 277 height 17
type input "**********"
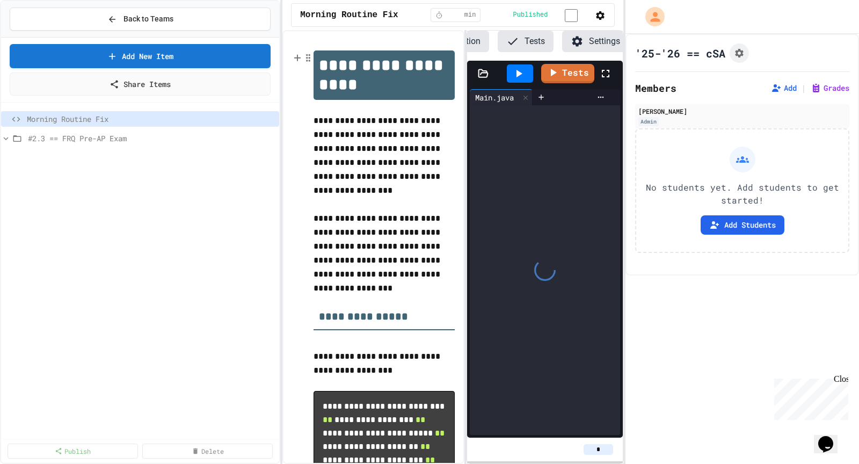
scroll to position [0, 116]
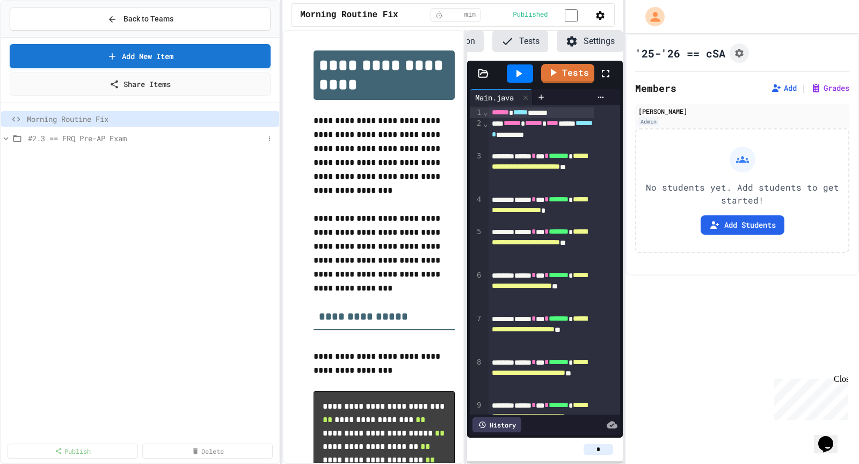
click at [142, 137] on span "#2.3 == FRQ Pre-AP Exam" at bounding box center [146, 138] width 236 height 11
click at [143, 137] on span "#2.3 == FRQ Pre-AP Exam" at bounding box center [146, 138] width 236 height 11
click at [53, 137] on span "#2.3 == FRQ Pre-AP Exam" at bounding box center [146, 138] width 236 height 11
click at [76, 135] on span "#2.3 == FRQ Pre-AP Exam" at bounding box center [146, 138] width 236 height 11
click at [33, 136] on span "#2.3 == FRQ Pre-AP Exam" at bounding box center [146, 138] width 236 height 11
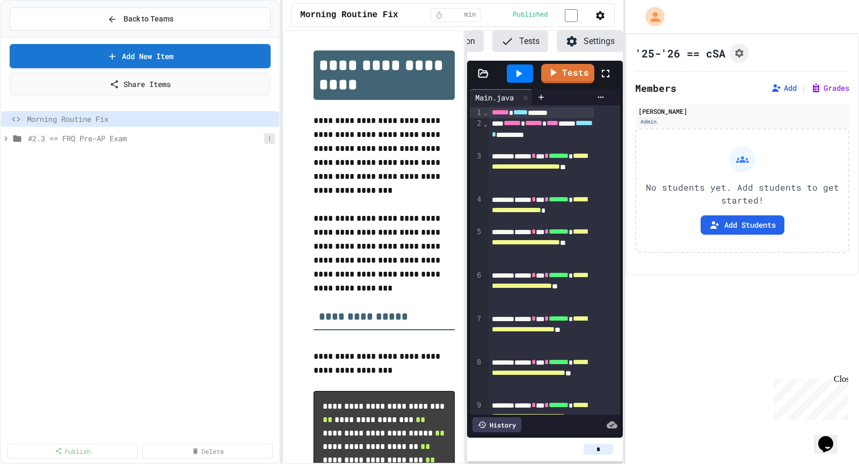
click at [273, 139] on icon at bounding box center [269, 138] width 6 height 6
click at [130, 134] on div at bounding box center [429, 232] width 859 height 464
click at [102, 133] on span "#2.3 == FRQ Pre-AP Exam" at bounding box center [146, 138] width 236 height 11
click at [102, 118] on span "Morning Routine Fix" at bounding box center [145, 118] width 237 height 11
click at [271, 116] on icon at bounding box center [269, 119] width 6 height 6
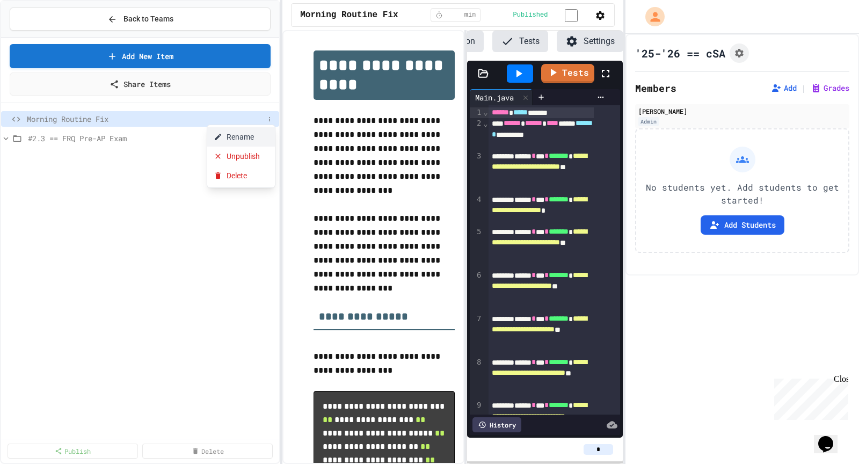
click at [242, 135] on button "Rename" at bounding box center [241, 136] width 68 height 19
type input "*"
click at [59, 122] on input "**********" at bounding box center [145, 120] width 237 height 15
click at [126, 116] on input "**********" at bounding box center [145, 120] width 237 height 15
type input "**********"
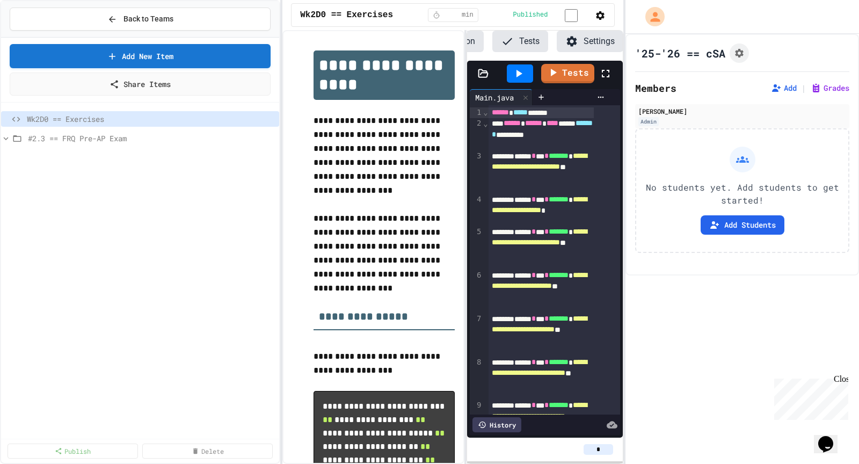
click at [114, 182] on div "Wk2D0 == Exercises #2.3 == FRQ Pre-AP Exam" at bounding box center [140, 272] width 278 height 330
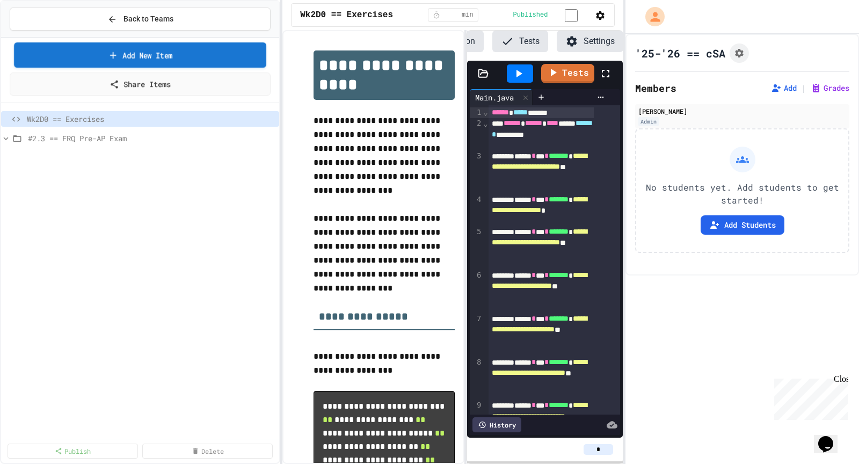
click at [166, 53] on link "Add New Item" at bounding box center [140, 54] width 252 height 25
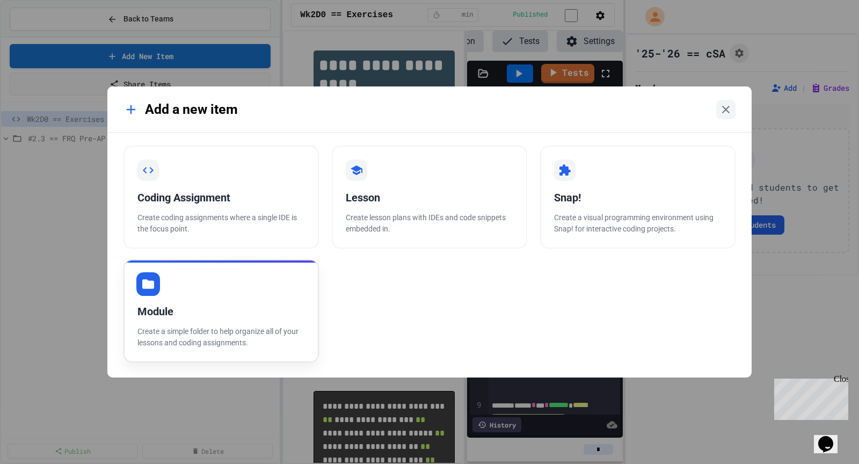
click at [281, 310] on div "Module" at bounding box center [220, 311] width 167 height 16
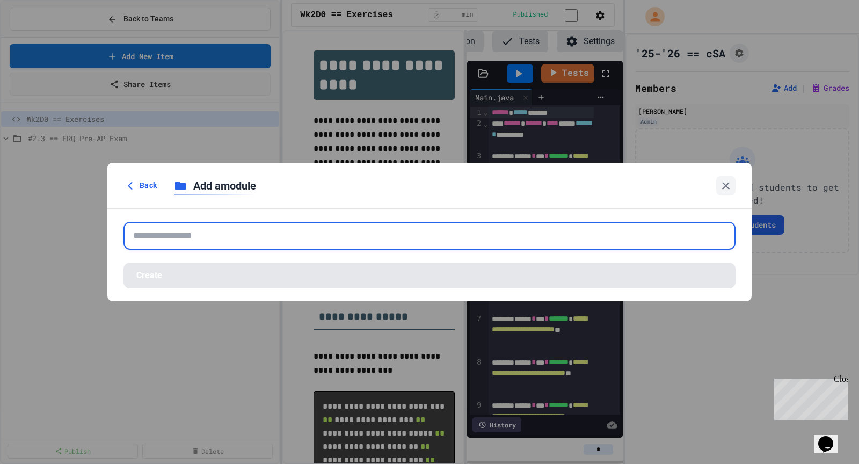
click at [269, 242] on input "text" at bounding box center [429, 236] width 612 height 28
paste input "**********"
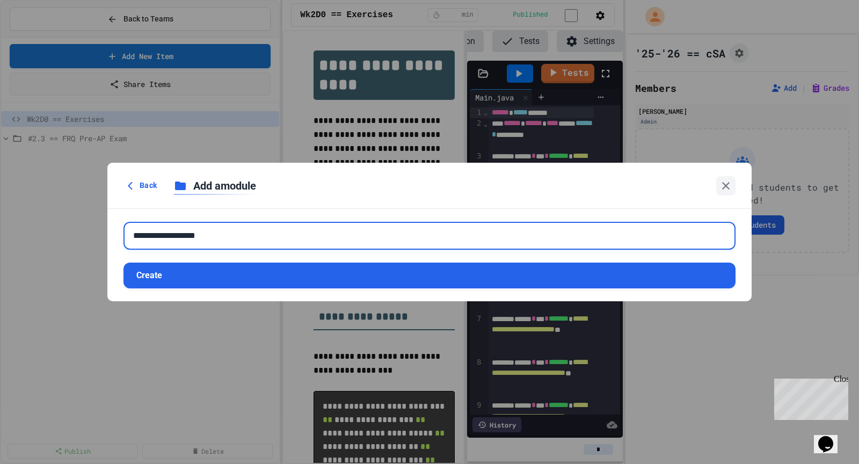
type input "**********"
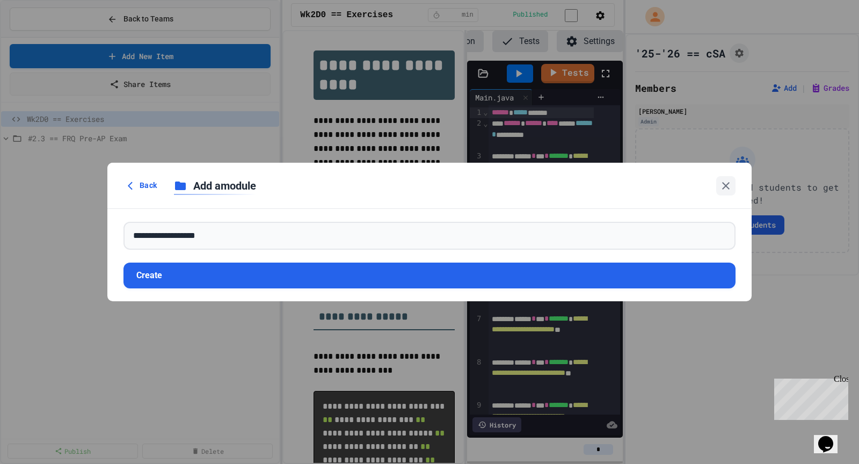
click at [383, 297] on form "**********" at bounding box center [429, 255] width 644 height 92
click at [170, 274] on button "Create" at bounding box center [429, 275] width 612 height 26
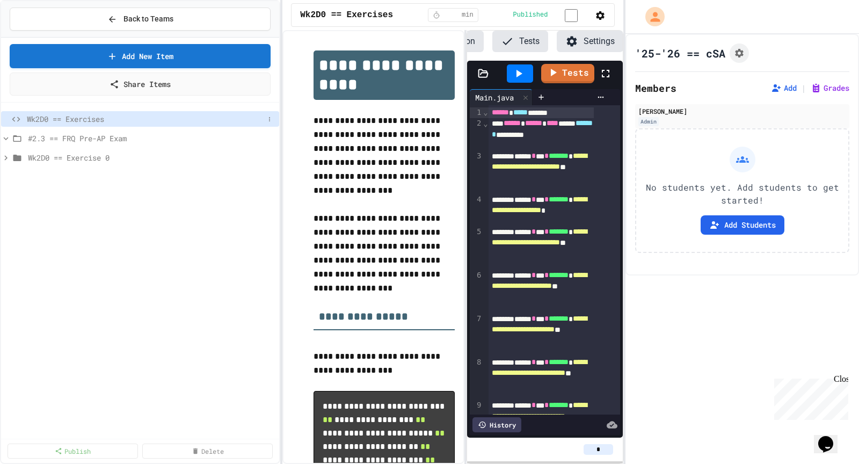
click at [56, 119] on span "Wk2D0 == Exercises" at bounding box center [145, 118] width 237 height 11
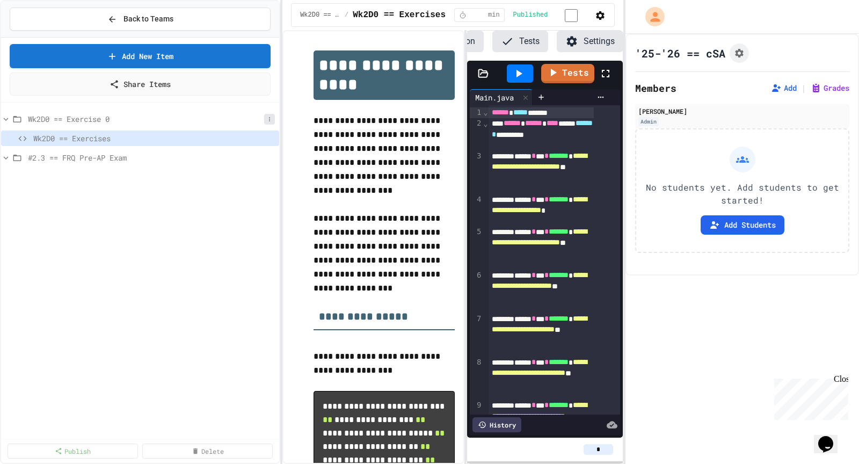
click at [271, 118] on icon at bounding box center [269, 119] width 6 height 6
click at [98, 118] on div at bounding box center [429, 232] width 859 height 464
click at [267, 156] on icon at bounding box center [269, 158] width 6 height 6
click at [87, 114] on div at bounding box center [429, 232] width 859 height 464
click at [87, 115] on span "Wk2D0 == Exercise 0" at bounding box center [146, 118] width 236 height 11
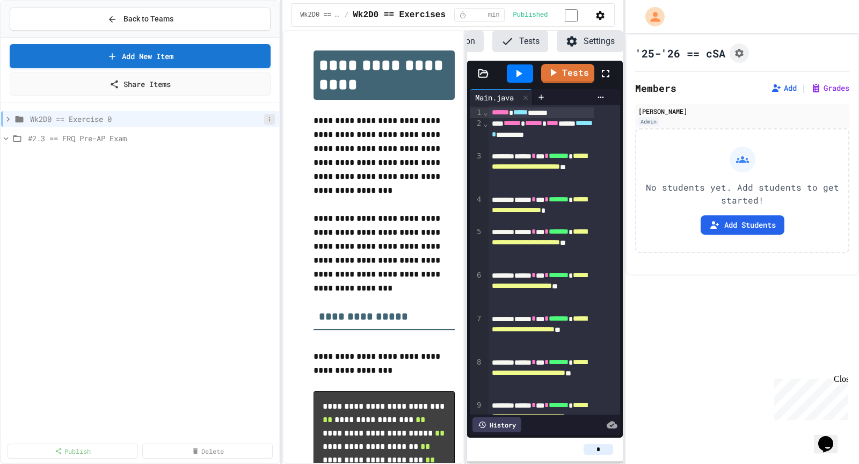
click at [271, 119] on icon at bounding box center [269, 119] width 6 height 6
click at [268, 163] on button "Rename" at bounding box center [247, 156] width 80 height 19
click at [140, 120] on input "**********" at bounding box center [147, 120] width 234 height 15
type input "**********"
click at [151, 164] on div "**********" at bounding box center [140, 272] width 278 height 330
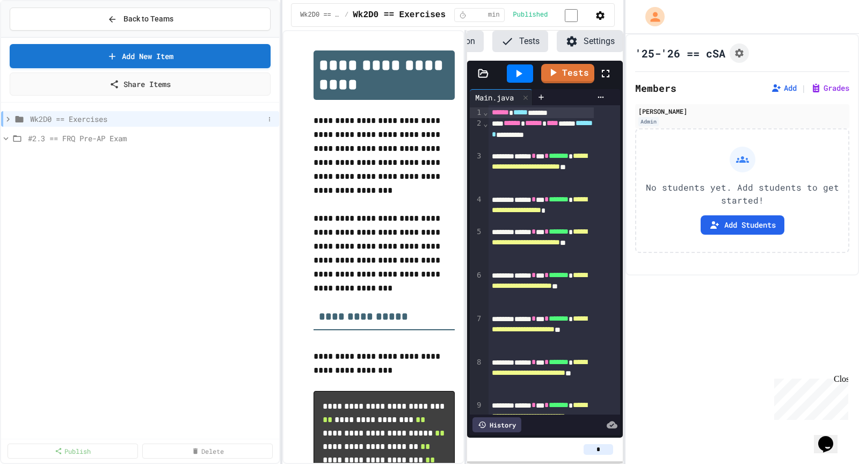
click at [207, 121] on span "Wk2D0 == Exercises" at bounding box center [147, 118] width 234 height 11
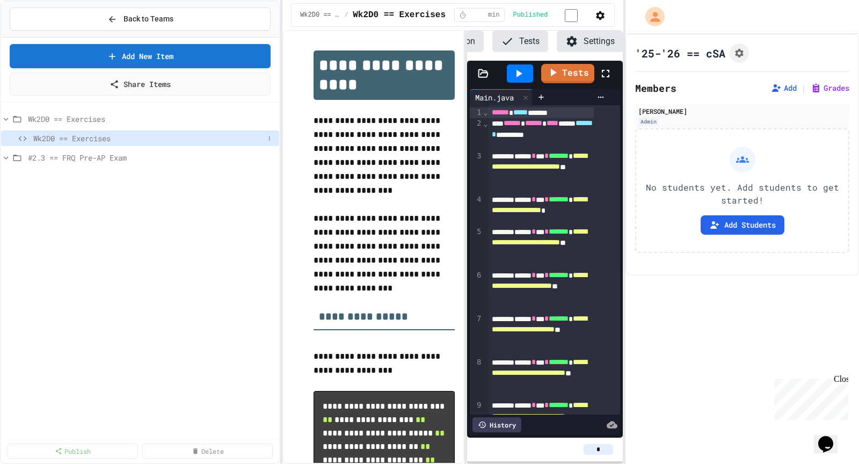
click at [196, 139] on span "Wk2D0 == Exercises" at bounding box center [148, 138] width 231 height 11
click at [272, 139] on icon at bounding box center [269, 138] width 6 height 6
click at [253, 157] on button "Rename" at bounding box center [241, 156] width 68 height 19
click at [195, 140] on input "**********" at bounding box center [148, 140] width 231 height 15
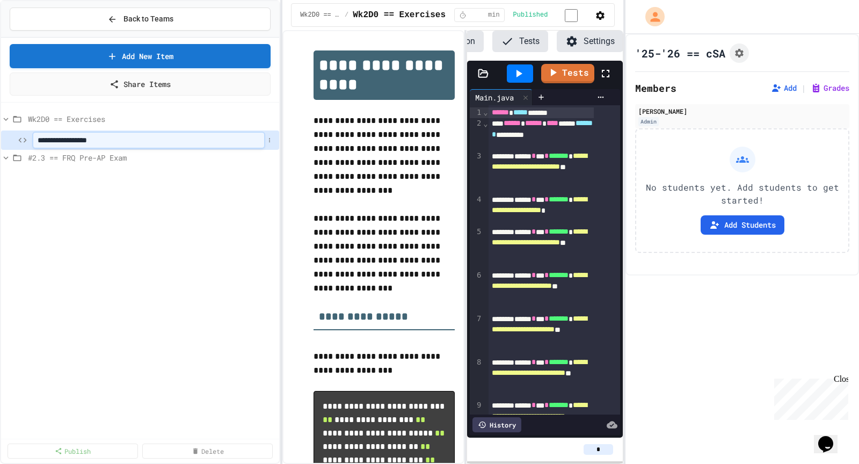
type input "**********"
click at [170, 273] on div "**********" at bounding box center [140, 272] width 278 height 330
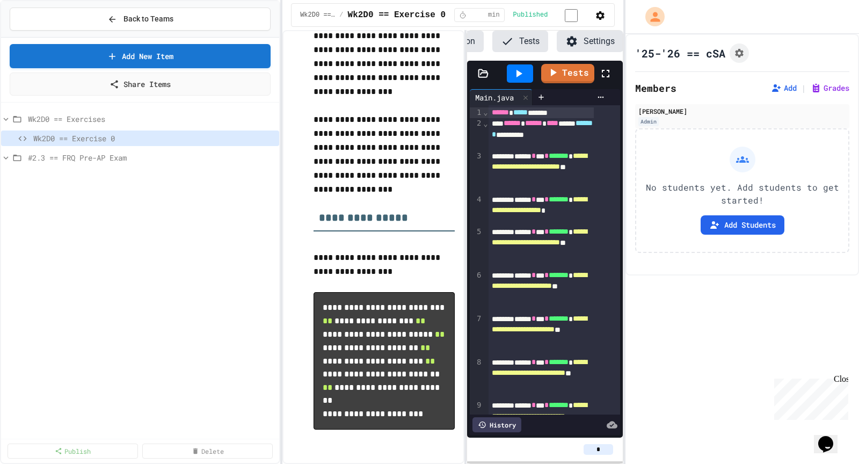
scroll to position [0, 0]
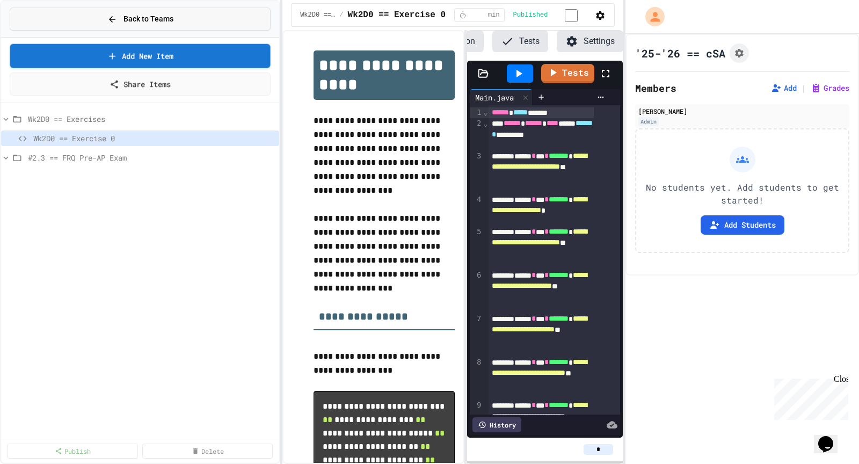
click at [173, 26] on button "Back to Teams" at bounding box center [140, 19] width 261 height 23
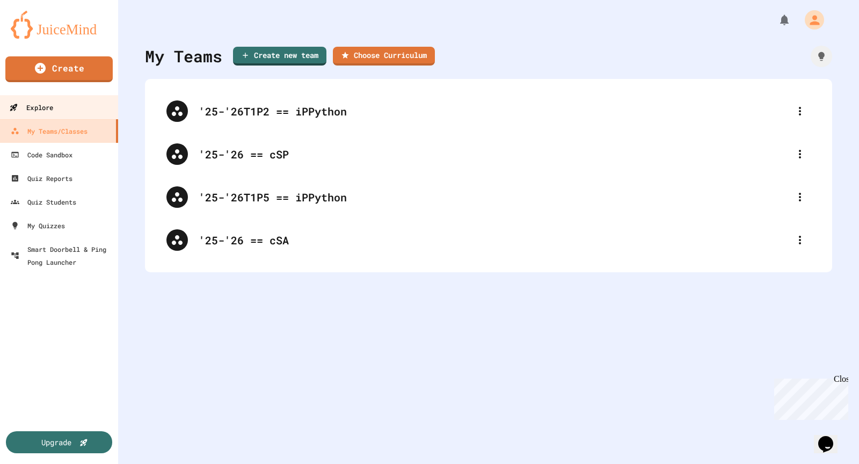
click at [52, 110] on div "Explore" at bounding box center [31, 107] width 44 height 13
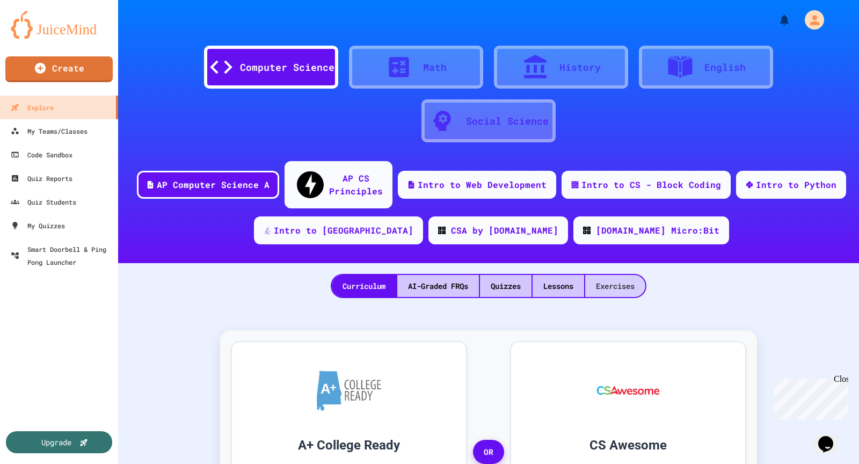
click at [614, 275] on div "Exercises" at bounding box center [615, 286] width 60 height 22
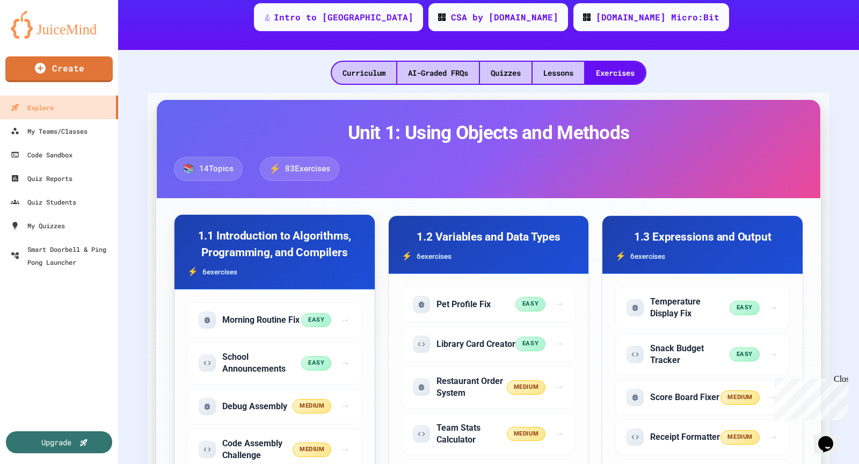
scroll to position [265, 0]
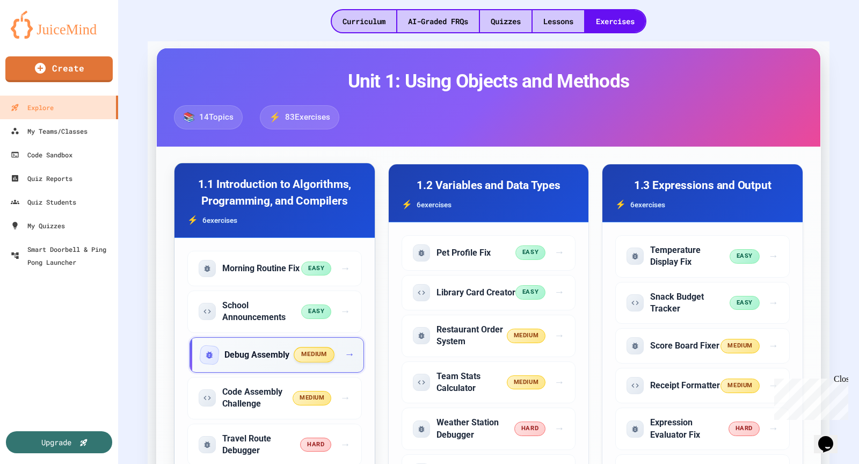
click at [265, 349] on h5 "Debug Assembly" at bounding box center [256, 355] width 65 height 12
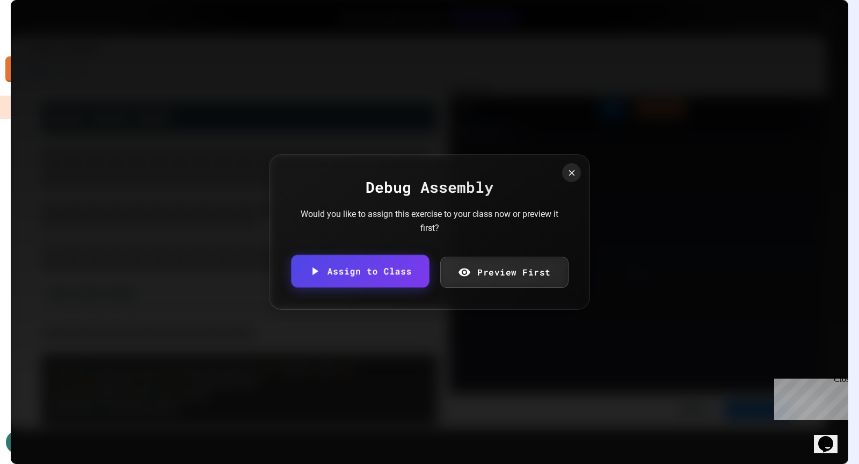
click at [407, 271] on link "Assign to Class" at bounding box center [360, 270] width 138 height 33
click at [362, 253] on body "We are updating our servers at 7PM EST [DATE]. [PERSON_NAME] should continue to…" at bounding box center [429, 232] width 859 height 464
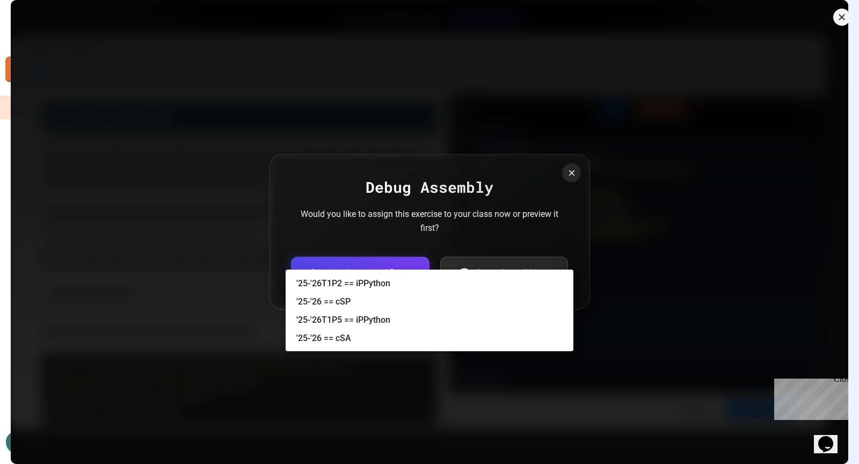
click at [381, 340] on li "'25-'26 == cSA" at bounding box center [434, 338] width 277 height 17
type input "**********"
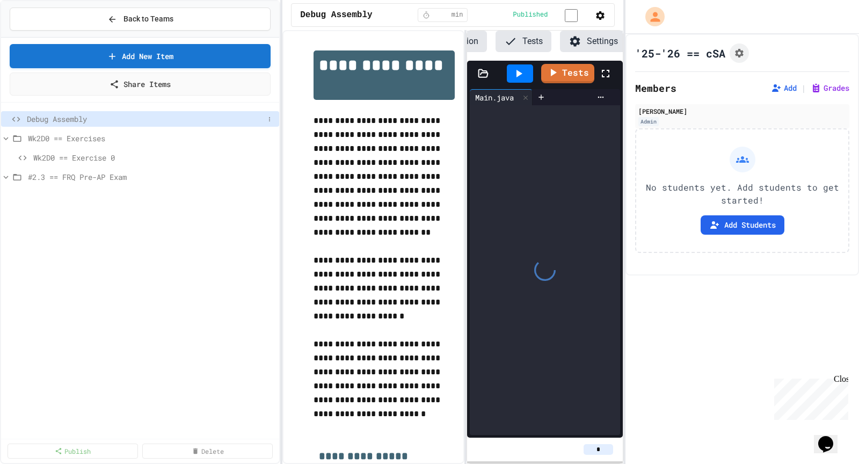
scroll to position [0, 116]
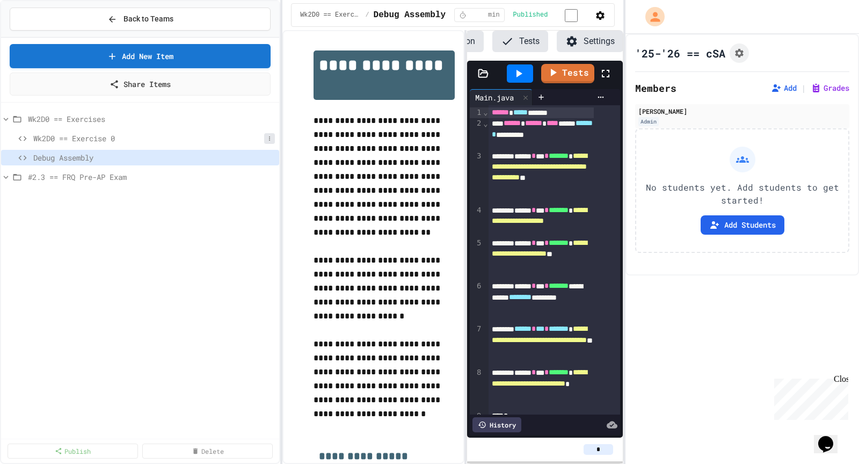
click at [270, 136] on icon at bounding box center [269, 138] width 1 height 4
click at [246, 158] on button "Rename" at bounding box center [241, 156] width 68 height 19
click at [272, 159] on button at bounding box center [269, 157] width 11 height 11
click at [254, 177] on button "Rename" at bounding box center [241, 175] width 68 height 19
type input "**********"
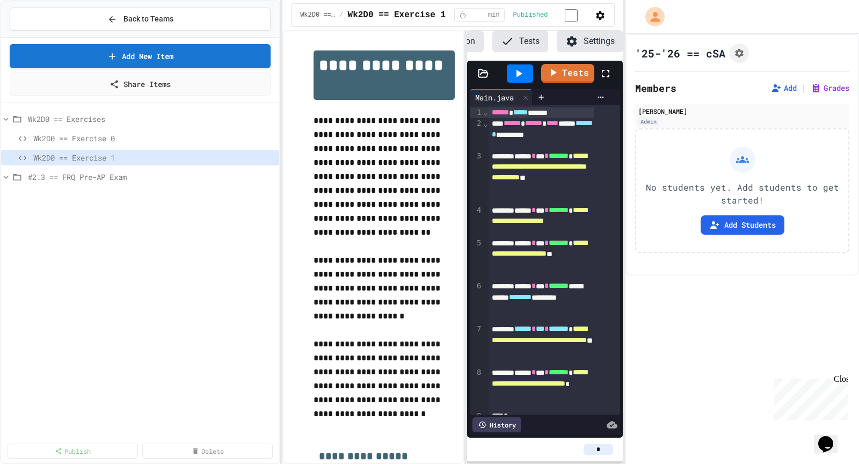
click at [159, 245] on div "Wk2D0 == Exercises Wk2D0 == Exercise 0 Wk2D0 == Exercise 1 #2.3 == FRQ Pre-AP E…" at bounding box center [140, 272] width 278 height 330
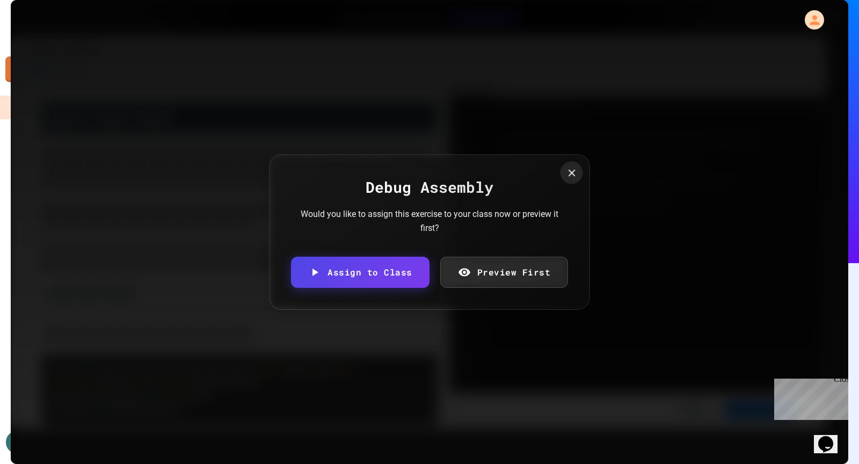
drag, startPoint x: 563, startPoint y: 176, endPoint x: 515, endPoint y: 154, distance: 53.1
click at [566, 175] on icon at bounding box center [572, 173] width 12 height 12
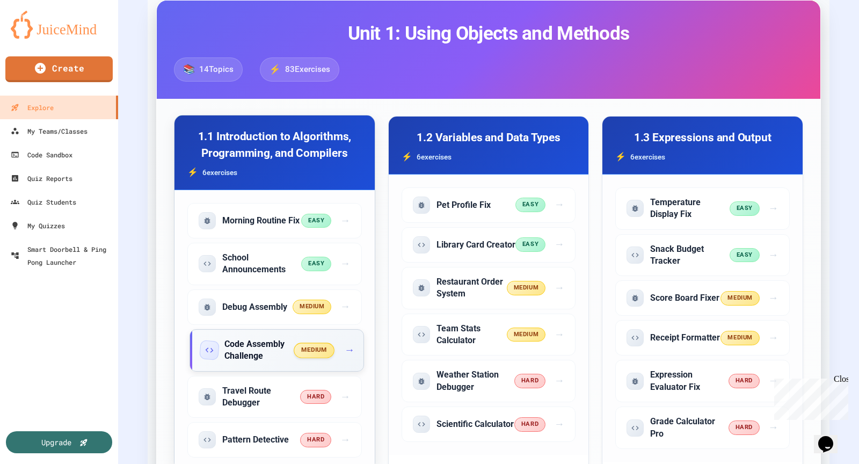
scroll to position [434, 0]
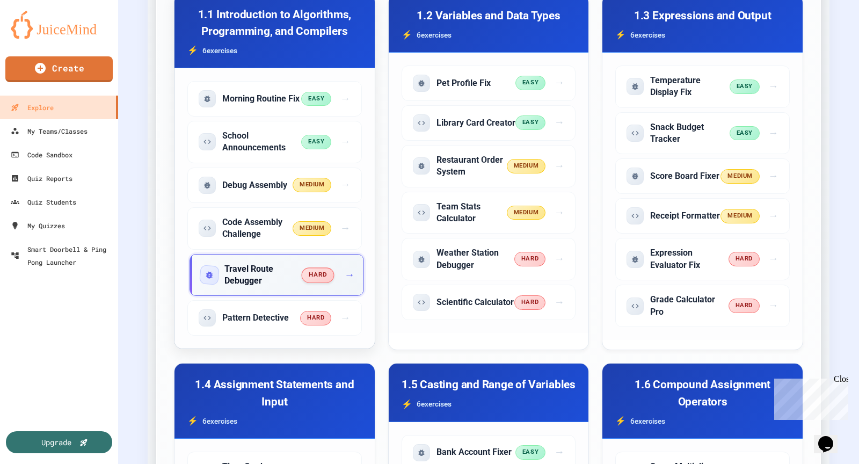
click at [345, 267] on span "→" at bounding box center [349, 275] width 10 height 16
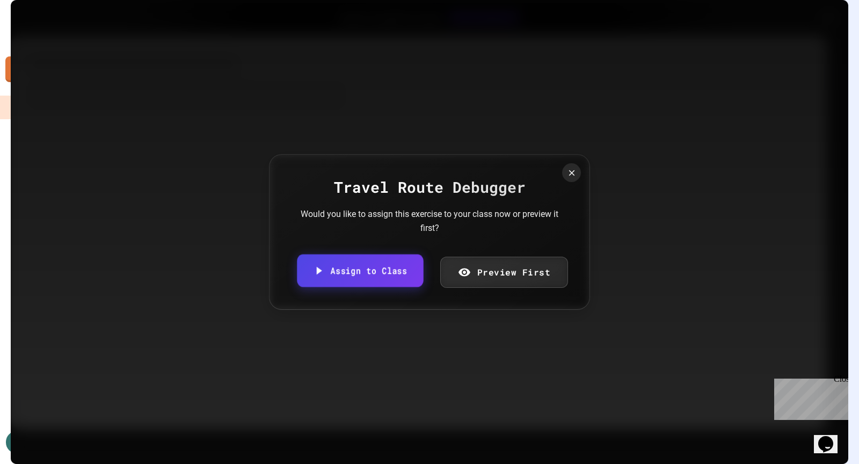
click at [377, 279] on link "Assign to Class" at bounding box center [360, 270] width 126 height 33
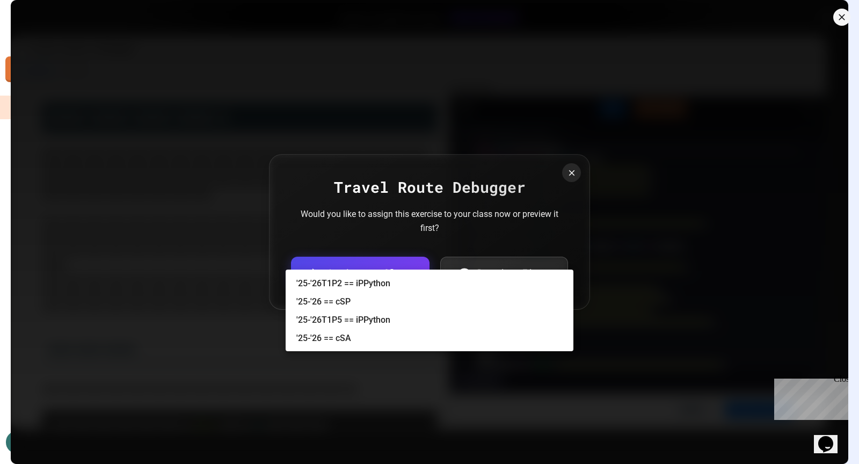
click at [362, 247] on body "We are updating our servers at 7PM EST [DATE]. [PERSON_NAME] should continue to…" at bounding box center [429, 232] width 859 height 464
click at [362, 345] on li "'25-'26 == cSA" at bounding box center [434, 338] width 277 height 17
type input "**********"
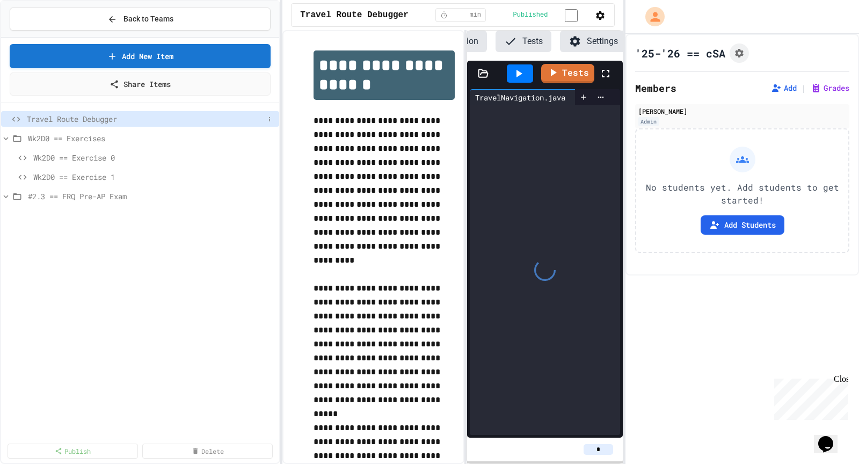
scroll to position [0, 116]
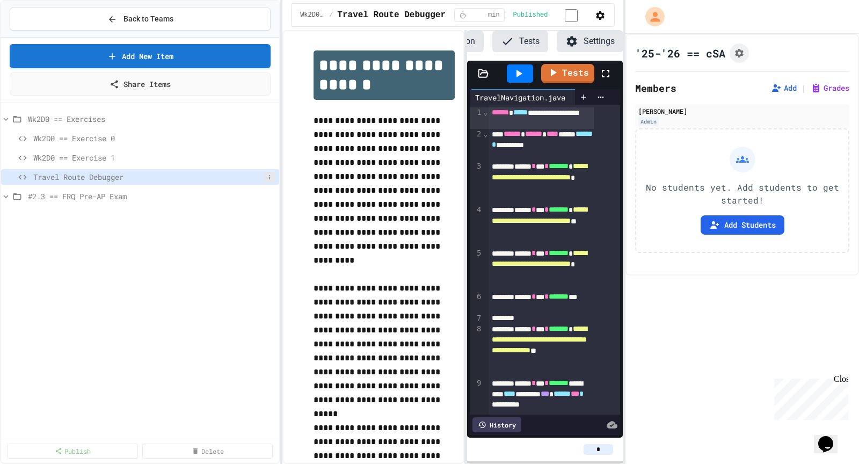
click at [273, 179] on button at bounding box center [269, 177] width 11 height 11
click at [259, 196] on button "Rename" at bounding box center [241, 194] width 68 height 19
type input "**********"
click at [192, 340] on div "**********" at bounding box center [140, 272] width 278 height 330
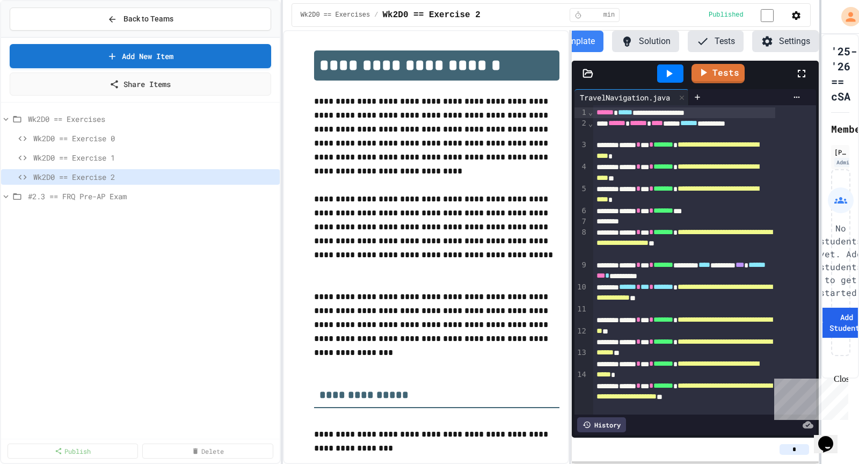
scroll to position [0, 9]
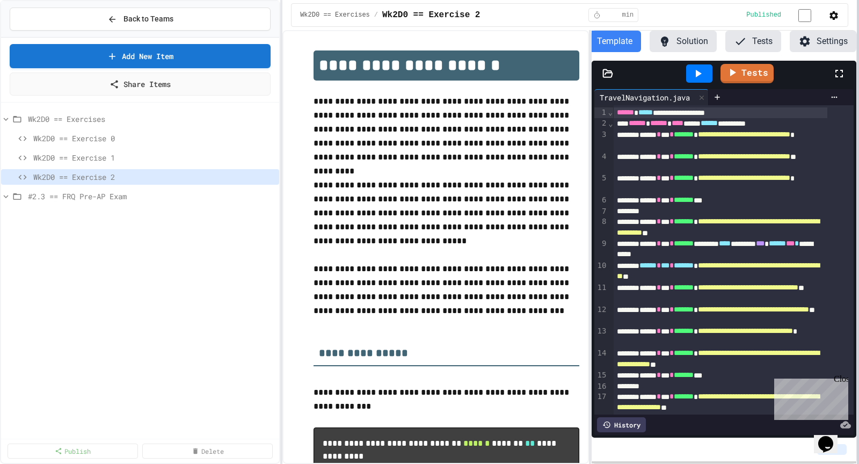
click at [858, 119] on div at bounding box center [858, 232] width 2 height 464
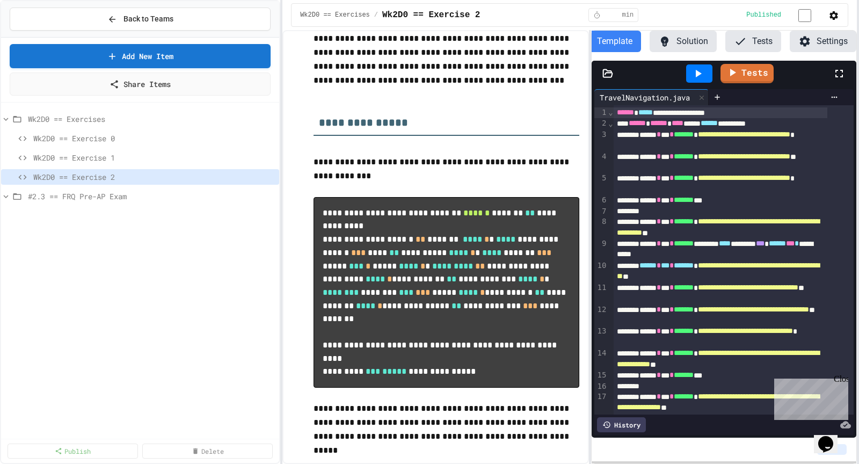
scroll to position [82, 0]
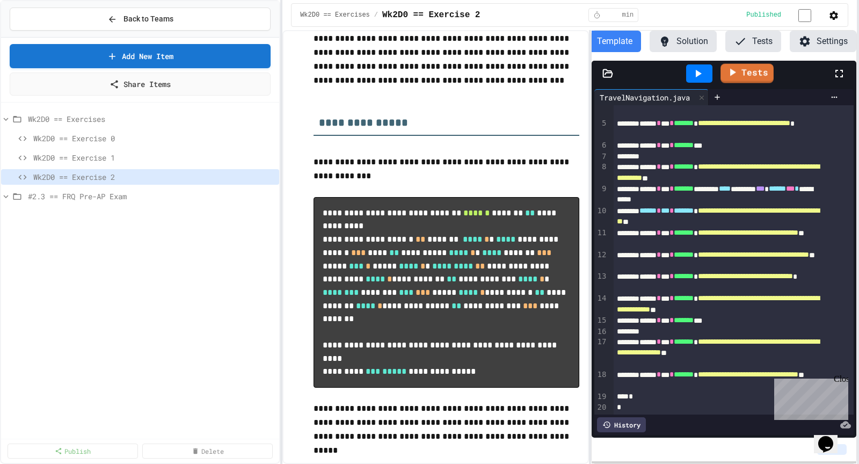
click at [698, 77] on icon at bounding box center [699, 74] width 6 height 8
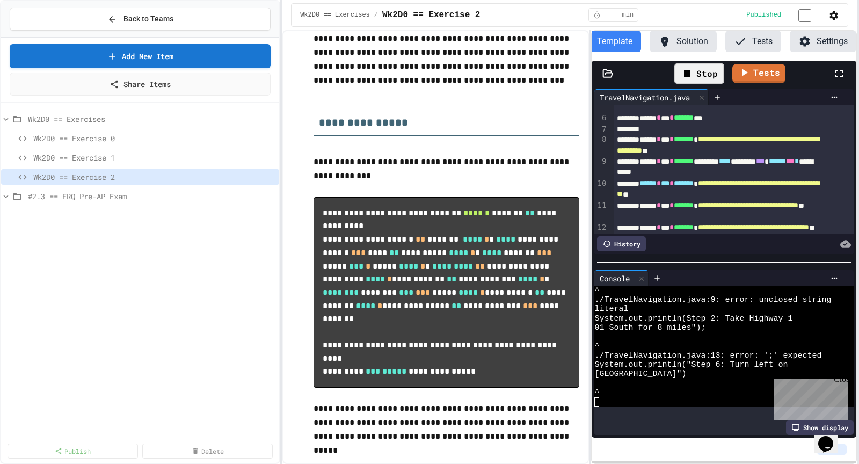
scroll to position [397, 0]
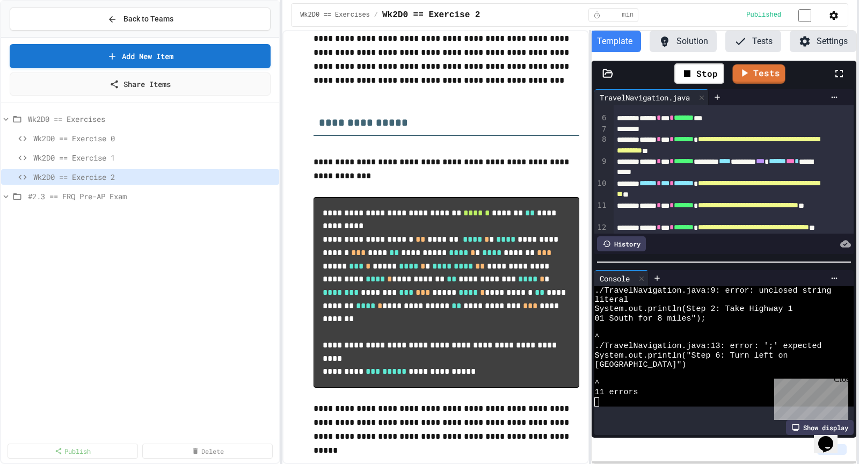
click at [731, 89] on div "Stop Tests" at bounding box center [728, 73] width 209 height 31
click at [767, 83] on link "Tests" at bounding box center [759, 72] width 50 height 20
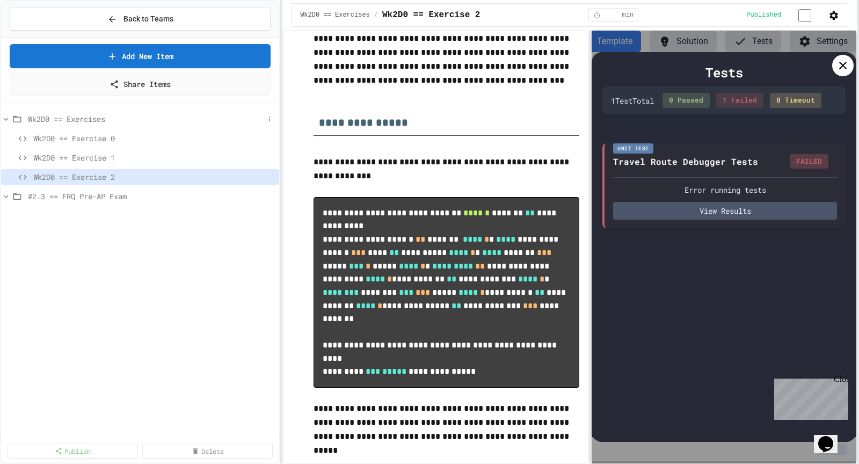
click at [5, 116] on icon at bounding box center [6, 119] width 10 height 10
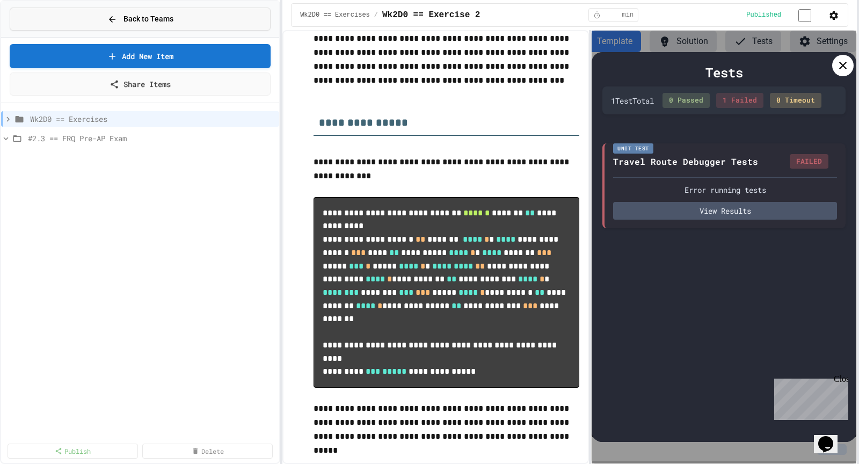
click at [118, 20] on div "Back to Teams" at bounding box center [140, 18] width 66 height 11
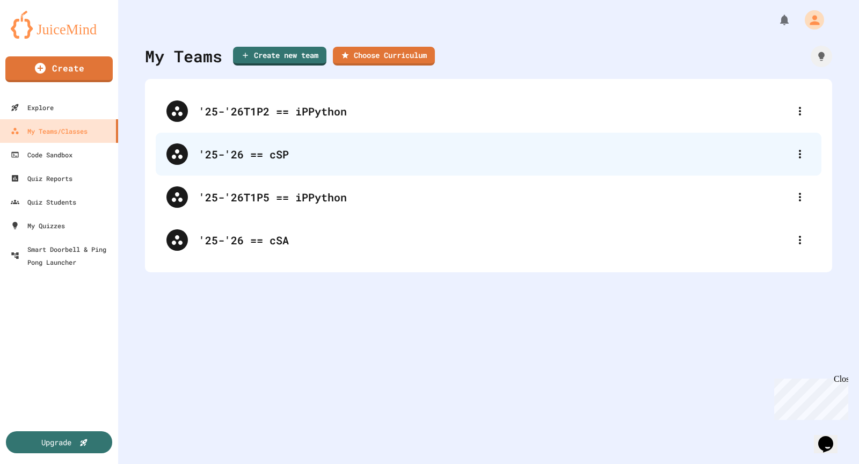
click at [251, 160] on div "'25-'26 == cSP" at bounding box center [494, 154] width 591 height 16
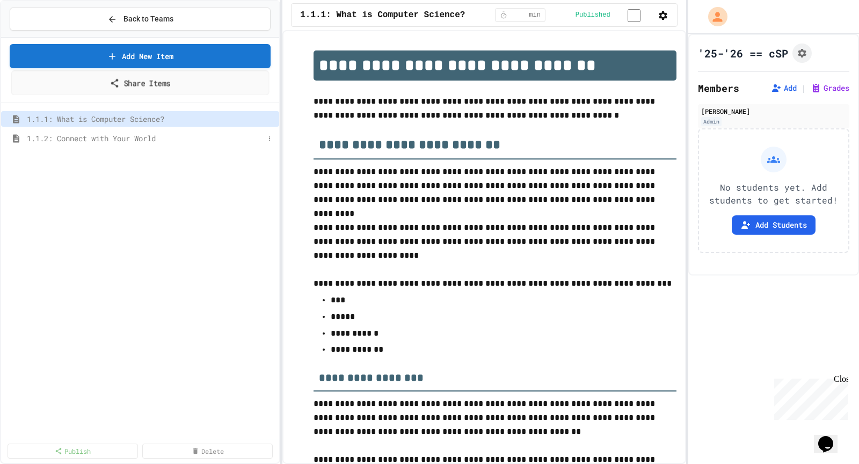
scroll to position [1772, 0]
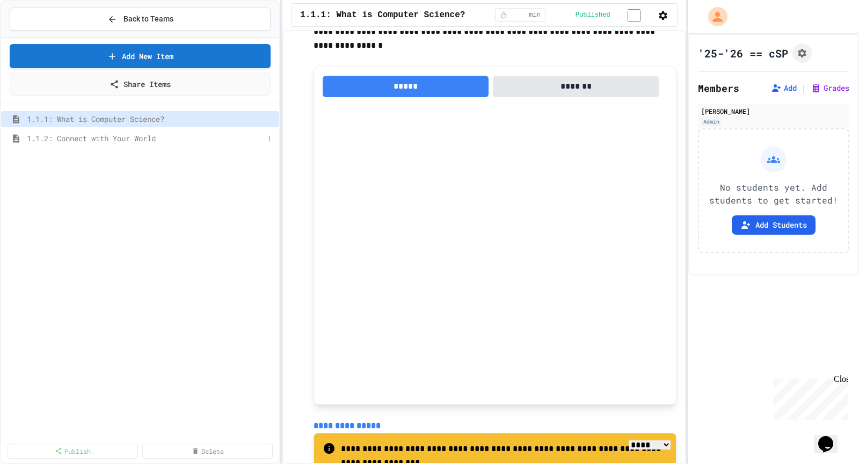
click at [86, 135] on span "1.1.2: Connect with Your World" at bounding box center [145, 138] width 237 height 11
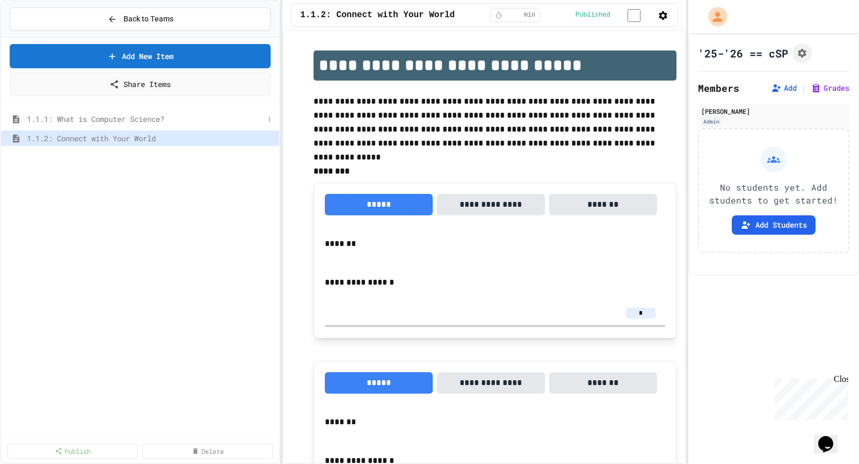
click at [77, 118] on span "1.1.1: What is Computer Science?" at bounding box center [145, 118] width 237 height 11
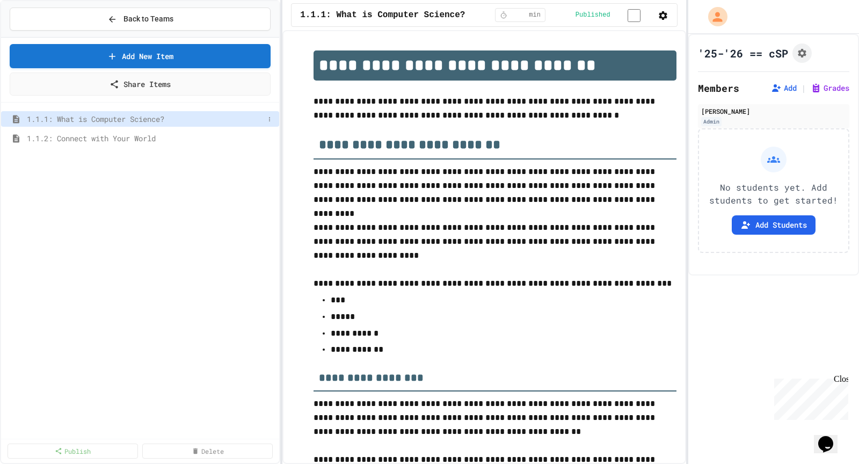
scroll to position [1772, 0]
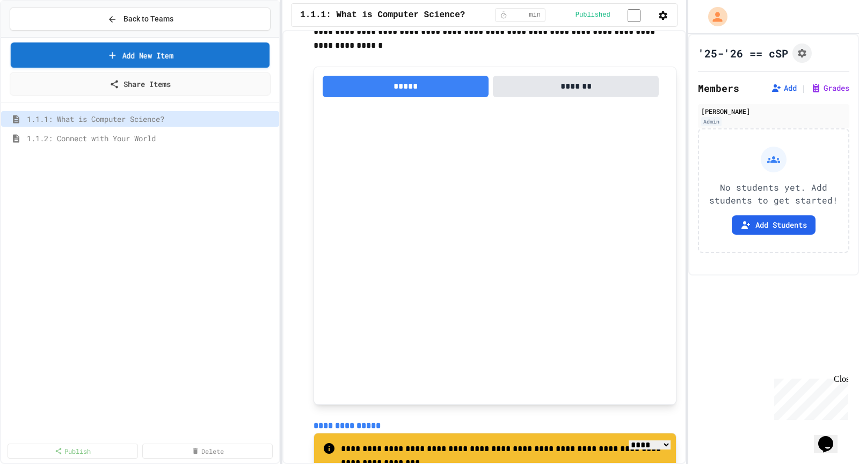
click at [128, 55] on link "Add New Item" at bounding box center [140, 54] width 259 height 25
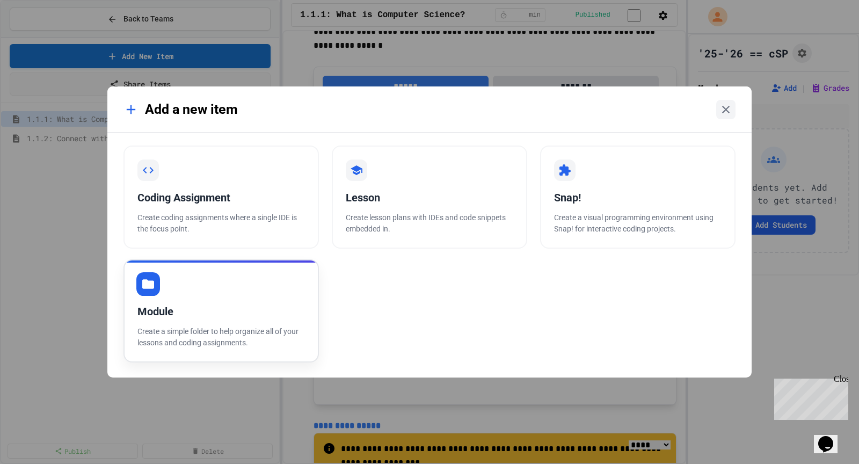
click at [267, 288] on div "Module Create a simple folder to help organize all of your lessons and coding a…" at bounding box center [220, 310] width 195 height 103
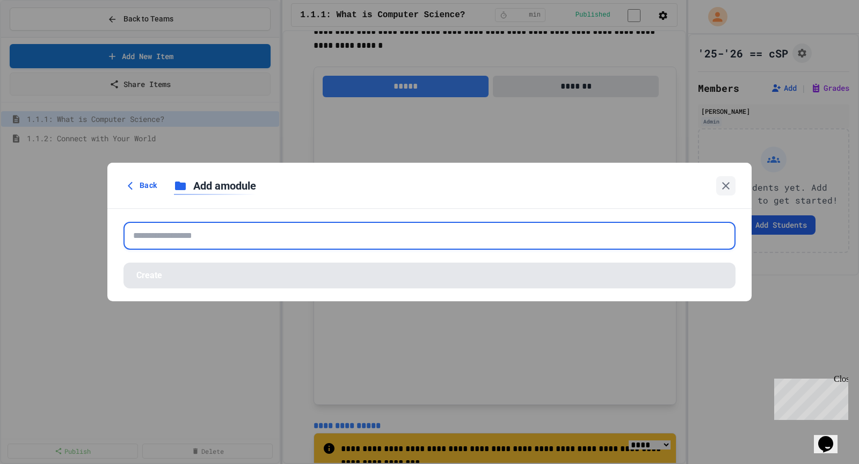
click at [240, 230] on input "text" at bounding box center [429, 236] width 612 height 28
paste input "**********"
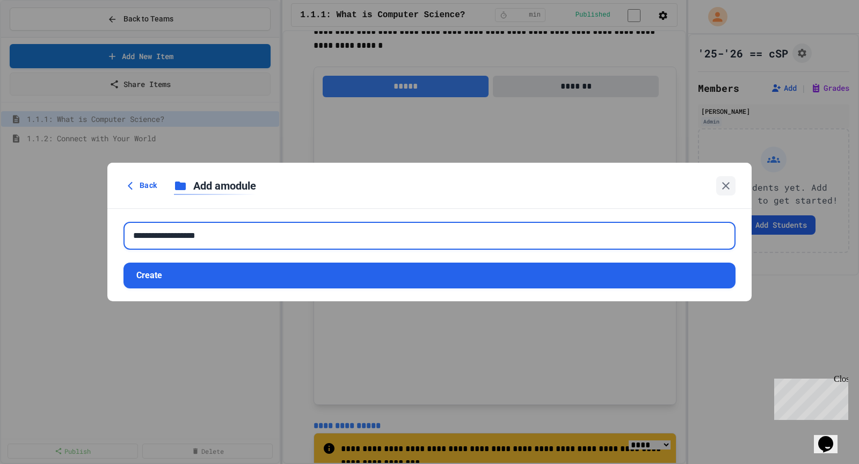
drag, startPoint x: 231, startPoint y: 235, endPoint x: 209, endPoint y: 232, distance: 22.6
click at [209, 232] on input "**********" at bounding box center [429, 236] width 612 height 28
type input "**********"
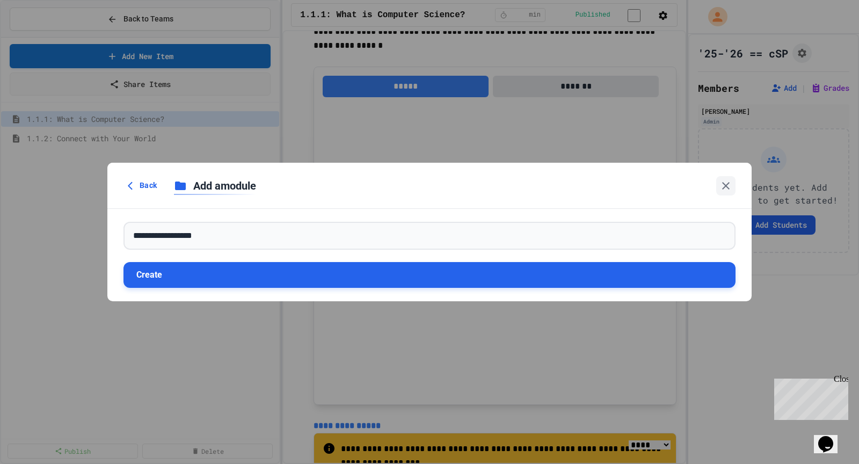
click at [213, 268] on button "Create" at bounding box center [429, 275] width 612 height 26
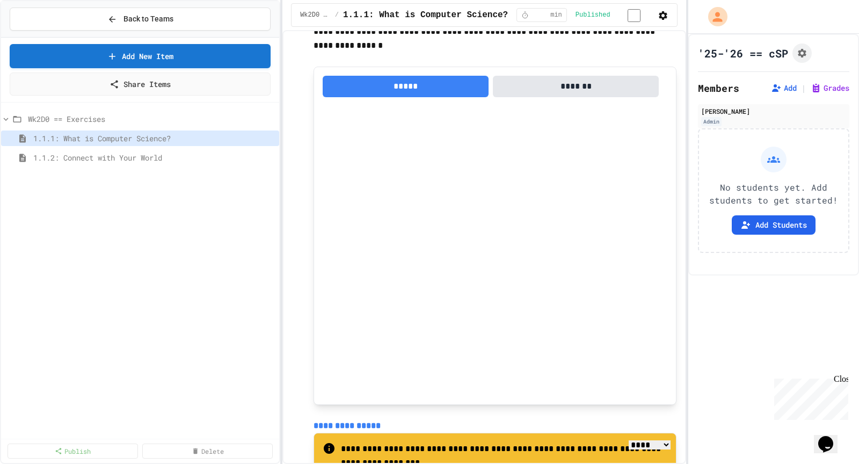
click at [191, 224] on div "Wk2D0 == Exercises 1.1.1: What is Computer Science? 1.1.2: Connect with Your Wo…" at bounding box center [140, 272] width 278 height 330
click at [9, 114] on icon at bounding box center [6, 119] width 10 height 10
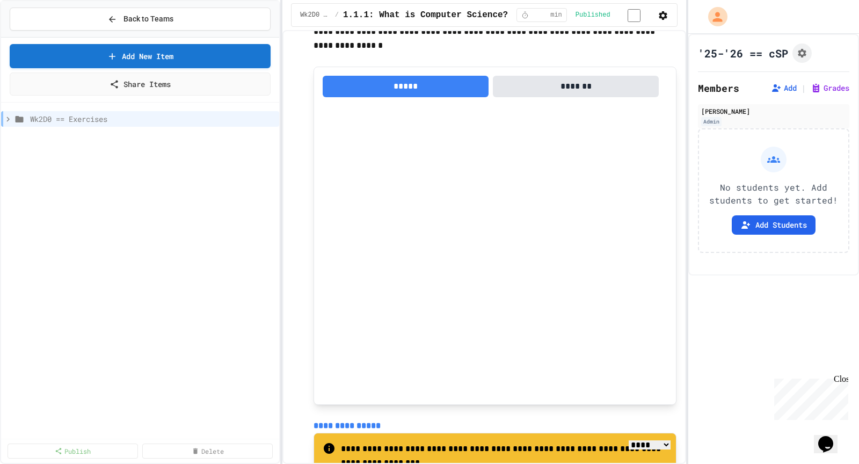
click at [88, 205] on div "Wk2D0 == Exercises" at bounding box center [140, 272] width 278 height 330
click at [5, 114] on icon at bounding box center [8, 119] width 10 height 10
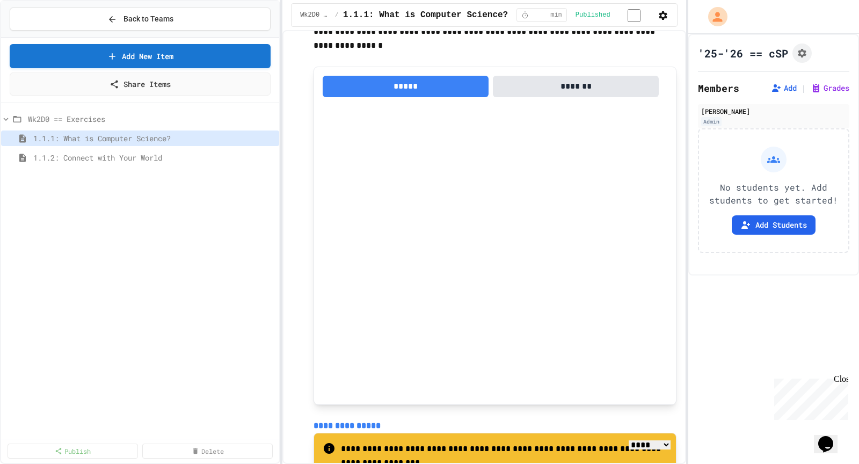
click at [60, 206] on div "Wk2D0 == Exercises 1.1.1: What is Computer Science? 1.1.2: Connect with Your Wo…" at bounding box center [140, 272] width 278 height 330
click at [43, 214] on div "Wk2D0 == Exercises 1.1.1: What is Computer Science? 1.1.2: Connect with Your Wo…" at bounding box center [140, 272] width 278 height 330
click at [63, 121] on span "Wk2D0 == Exercises" at bounding box center [146, 118] width 236 height 11
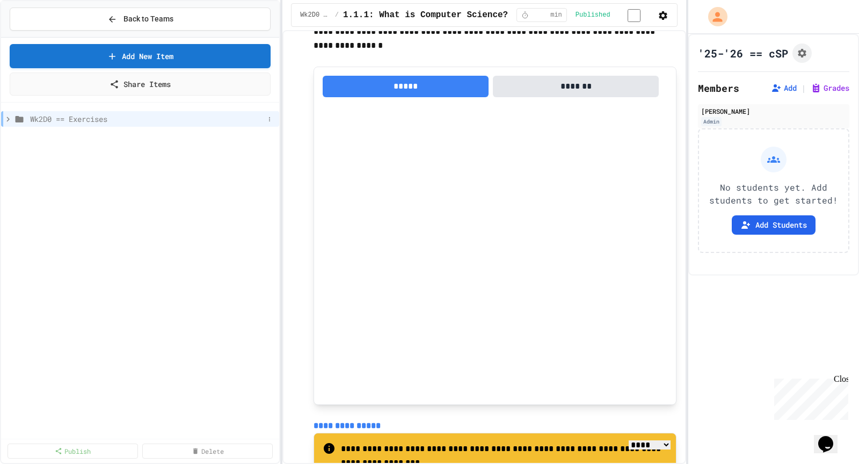
click at [9, 116] on icon at bounding box center [8, 119] width 10 height 10
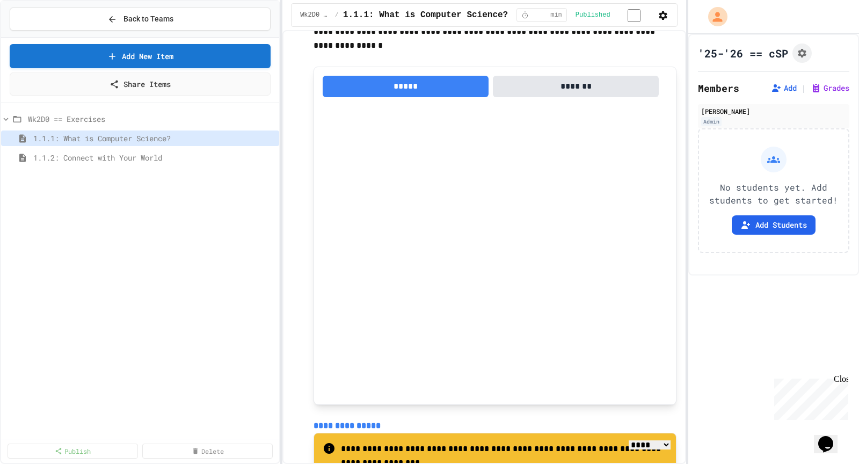
click at [38, 245] on div "Wk2D0 == Exercises 1.1.1: What is Computer Science? 1.1.2: Connect with Your Wo…" at bounding box center [140, 272] width 278 height 330
click at [141, 18] on span "Back to Teams" at bounding box center [148, 18] width 50 height 11
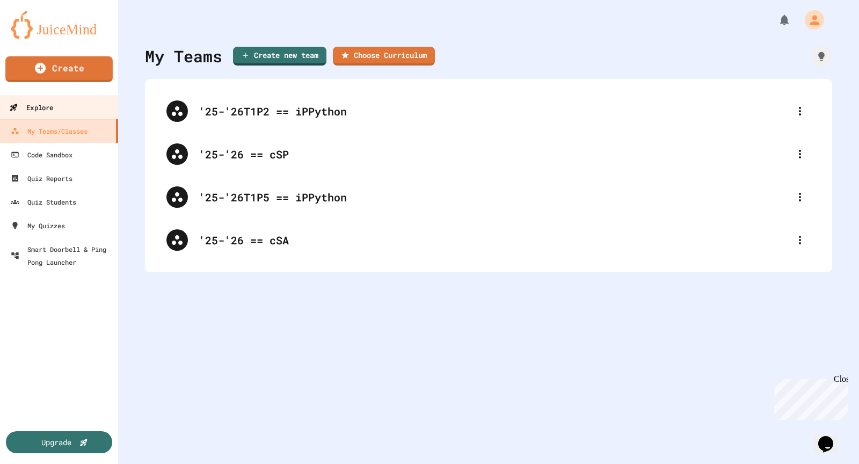
click at [55, 112] on link "Explore" at bounding box center [59, 107] width 122 height 24
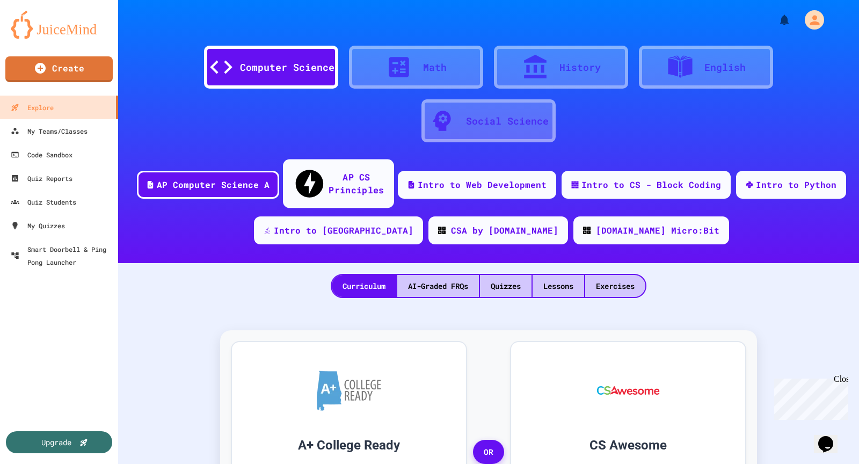
click at [348, 173] on div "AP CS Principles" at bounding box center [356, 183] width 55 height 26
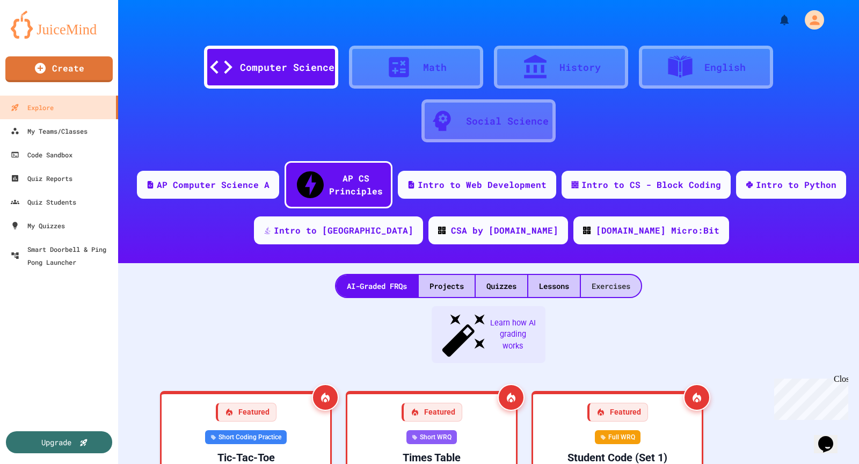
click at [600, 275] on div "Exercises" at bounding box center [611, 286] width 60 height 22
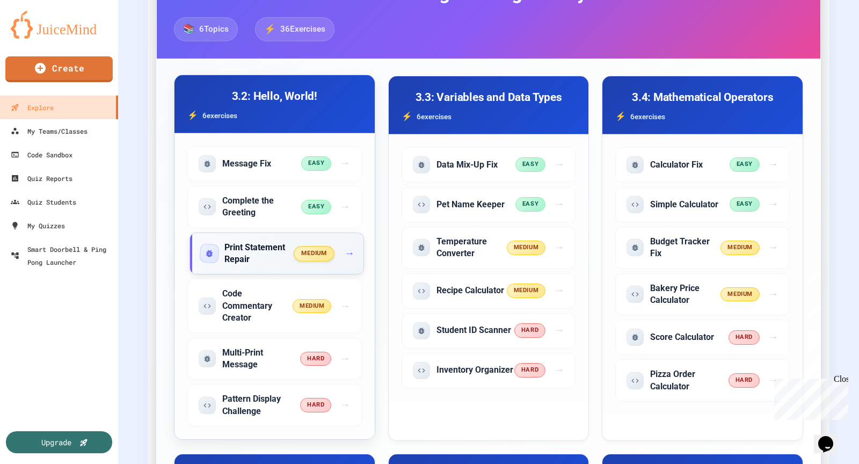
scroll to position [359, 0]
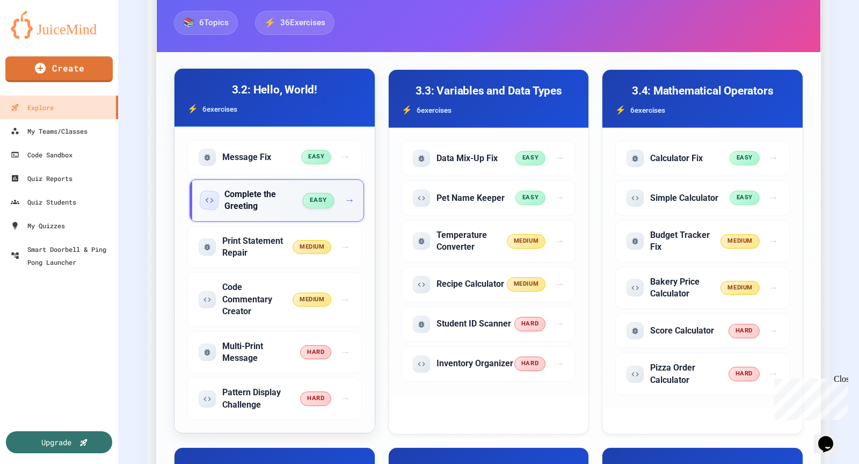
click at [258, 188] on h5 "Complete the Greeting" at bounding box center [263, 200] width 79 height 24
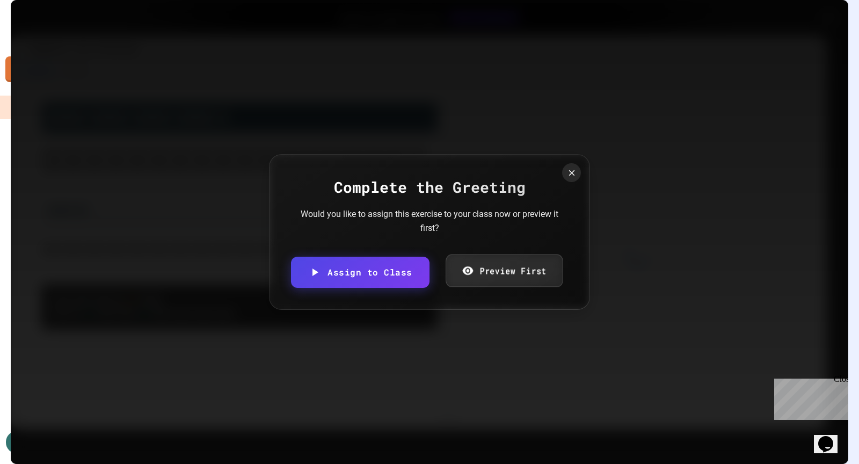
click at [499, 269] on link "Preview First" at bounding box center [504, 270] width 117 height 33
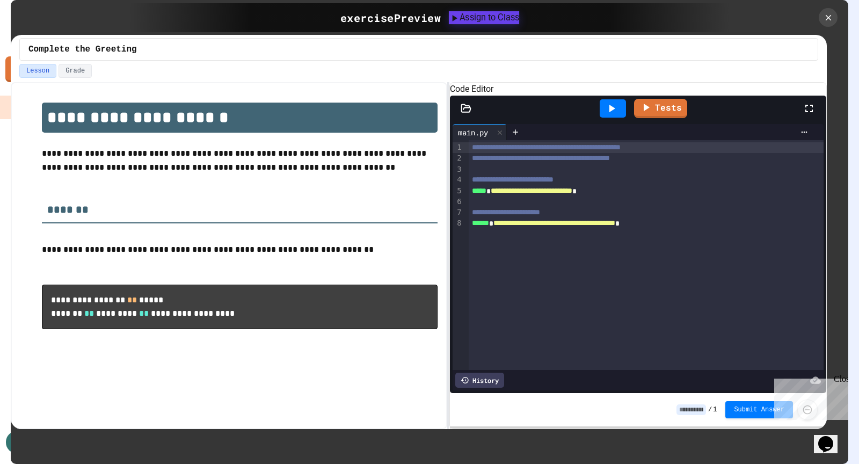
click at [473, 16] on div "Assign to Class" at bounding box center [484, 17] width 70 height 13
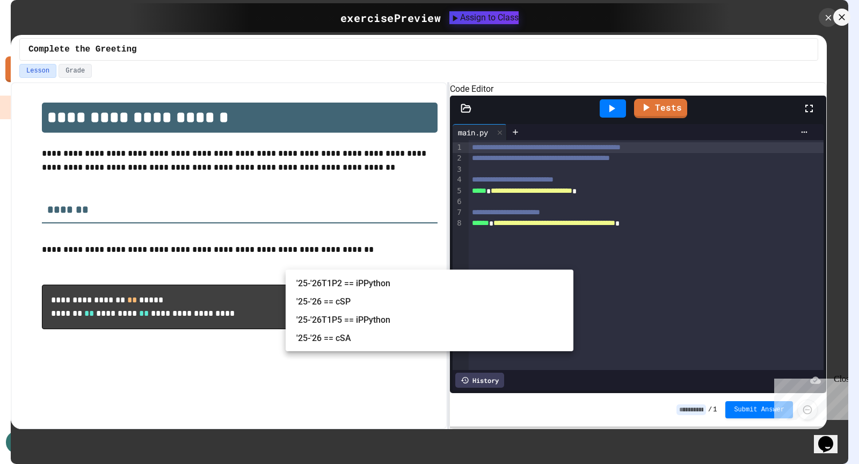
click at [357, 258] on body "We are updating our servers at 7PM EST [DATE]. [PERSON_NAME] should continue to…" at bounding box center [429, 232] width 859 height 464
click at [362, 305] on li "'25-'26 == cSP" at bounding box center [434, 301] width 277 height 17
type input "**********"
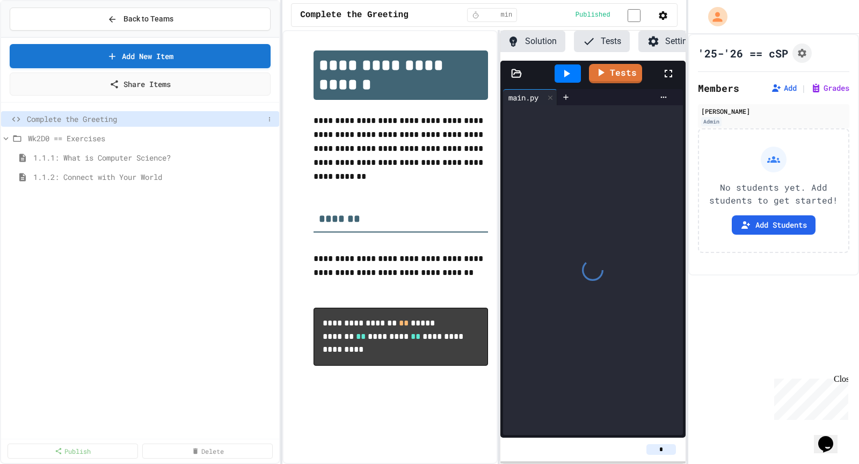
scroll to position [0, 88]
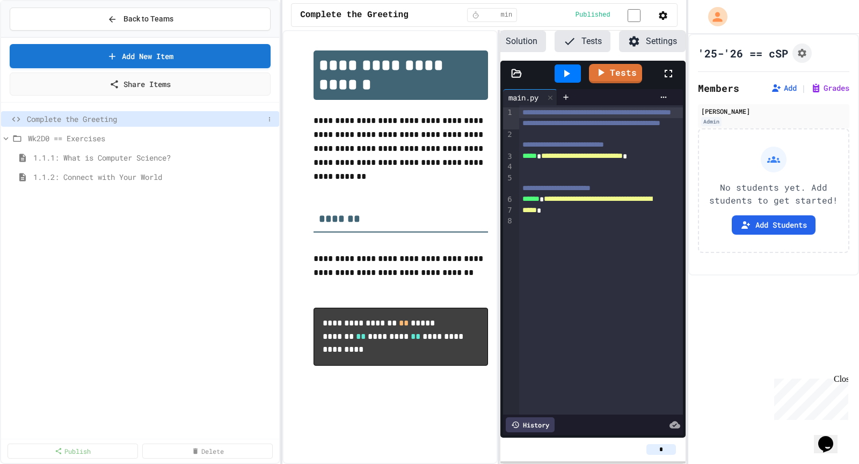
click at [105, 123] on div "Complete the Greeting" at bounding box center [140, 119] width 278 height 16
click at [128, 180] on div "Complete the Greeting Wk2D0 == Exercises 1.1.1: What is Computer Science? 1.1.2…" at bounding box center [140, 150] width 278 height 86
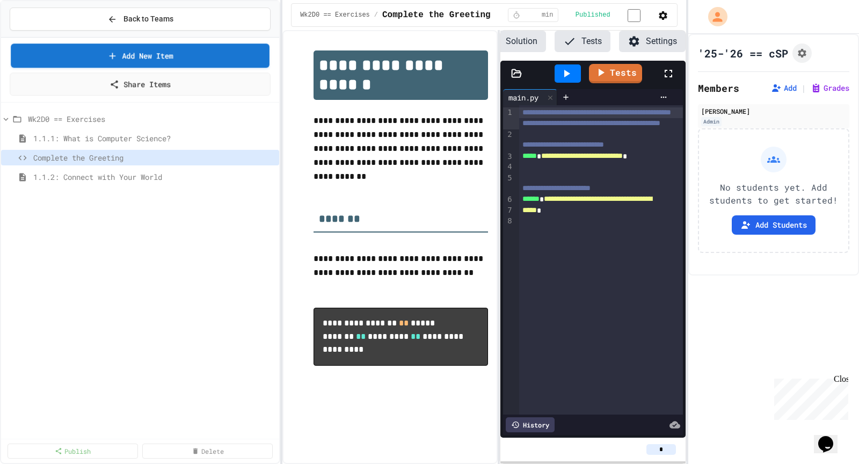
click at [64, 237] on div "Wk2D0 == Exercises 1.1.1: What is Computer Science? Complete the Greeting 1.1.2…" at bounding box center [140, 272] width 278 height 330
click at [114, 139] on span "1.1.1: What is Computer Science?" at bounding box center [148, 138] width 231 height 11
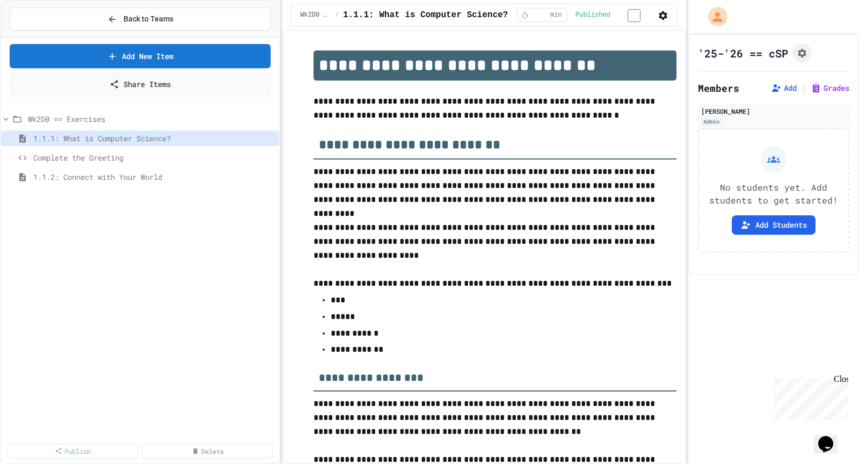
click at [105, 249] on div "Wk2D0 == Exercises 1.1.1: What is Computer Science? Complete the Greeting 1.1.2…" at bounding box center [140, 272] width 278 height 330
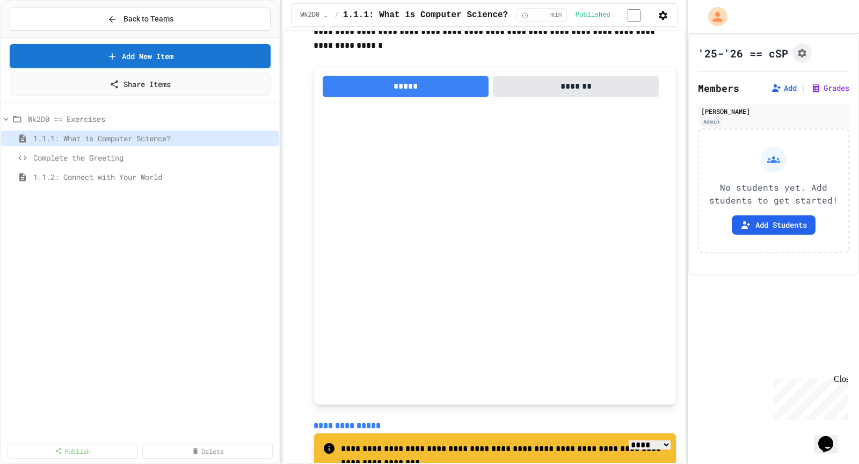
click at [151, 276] on div "Wk2D0 == Exercises 1.1.1: What is Computer Science? Complete the Greeting 1.1.2…" at bounding box center [140, 272] width 278 height 330
click at [165, 275] on div "Wk2D0 == Exercises 1.1.1: What is Computer Science? Complete the Greeting 1.1.2…" at bounding box center [140, 272] width 278 height 330
click at [136, 19] on span "Back to Teams" at bounding box center [148, 18] width 50 height 11
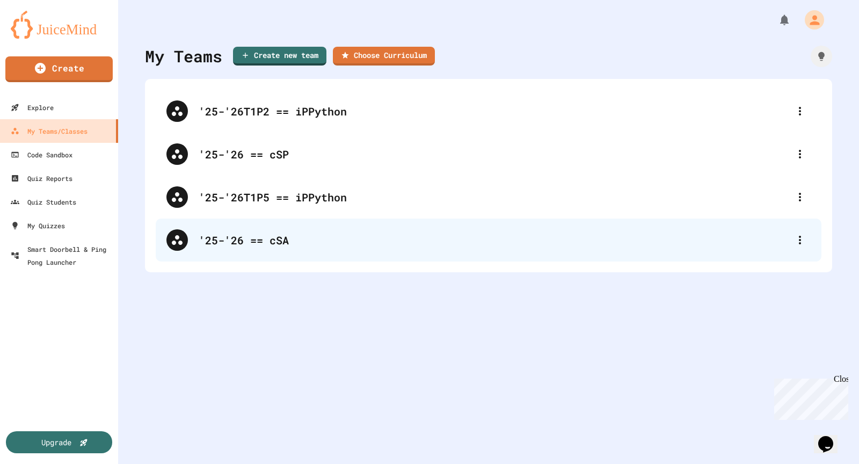
click at [279, 247] on div "'25-'26 == cSA" at bounding box center [494, 240] width 591 height 16
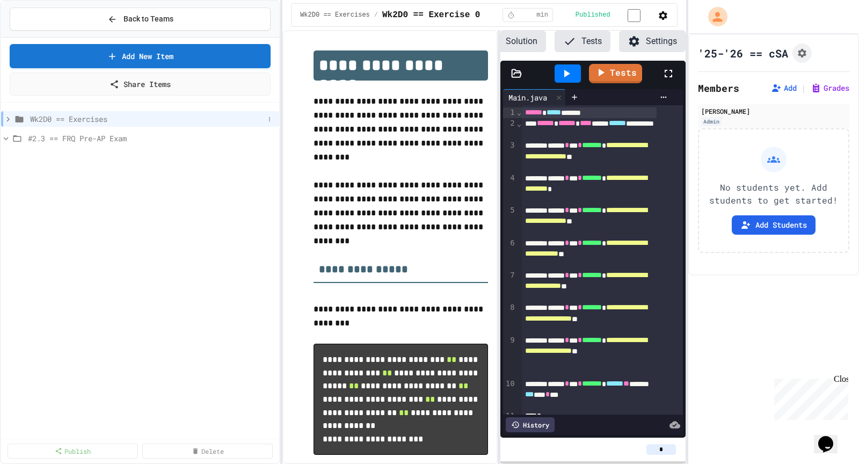
scroll to position [0, 88]
click at [8, 116] on icon at bounding box center [7, 118] width 3 height 5
